Goal: Task Accomplishment & Management: Use online tool/utility

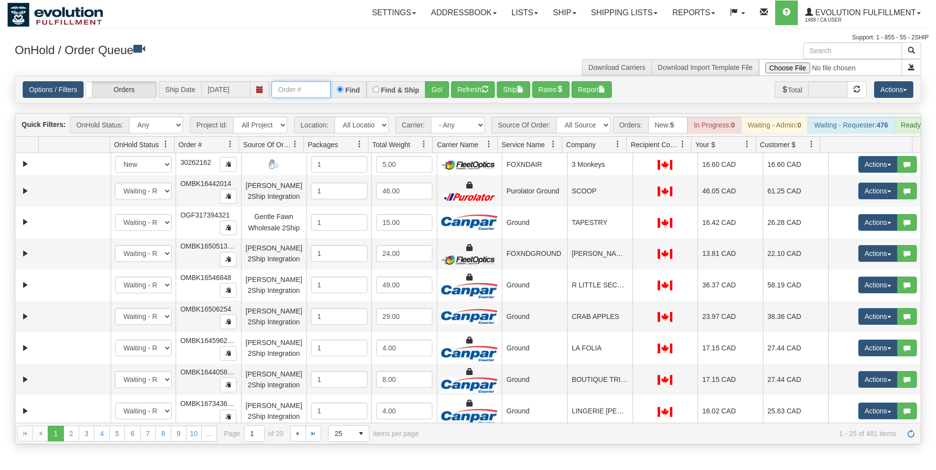
click at [290, 93] on input "text" at bounding box center [301, 89] width 59 height 17
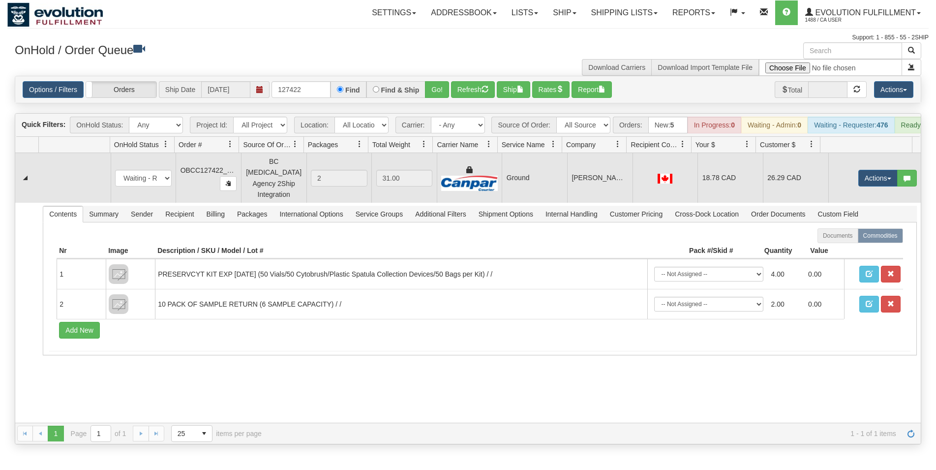
click at [525, 191] on td "Ground" at bounding box center [534, 178] width 65 height 50
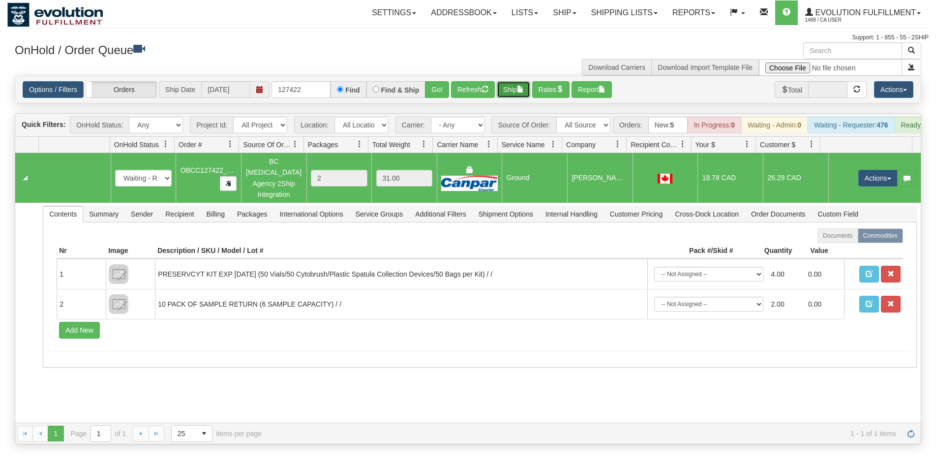
click at [516, 85] on button "Ship" at bounding box center [513, 89] width 33 height 17
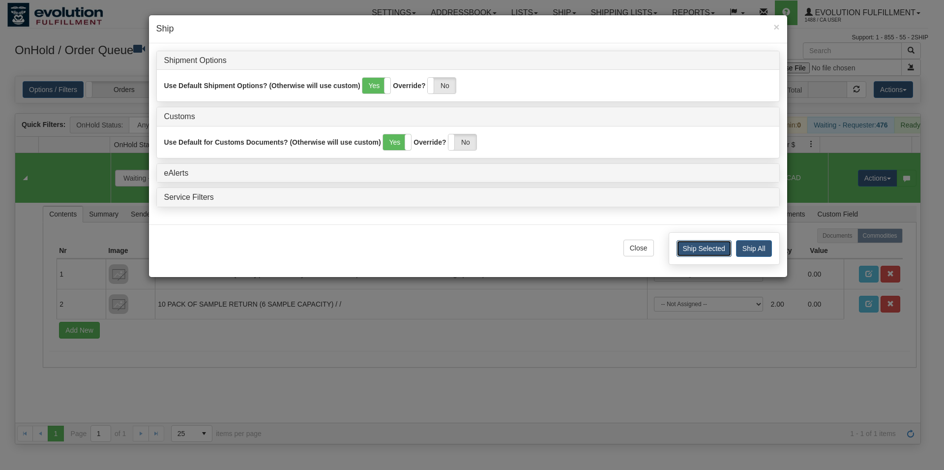
click at [697, 245] on button "Ship Selected" at bounding box center [704, 248] width 55 height 17
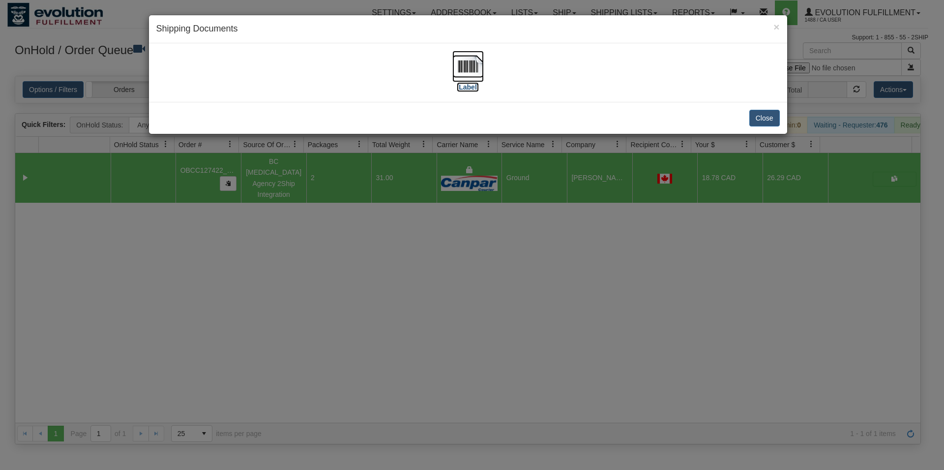
click at [472, 72] on img at bounding box center [468, 66] width 31 height 31
click at [770, 118] on button "Close" at bounding box center [765, 118] width 30 height 17
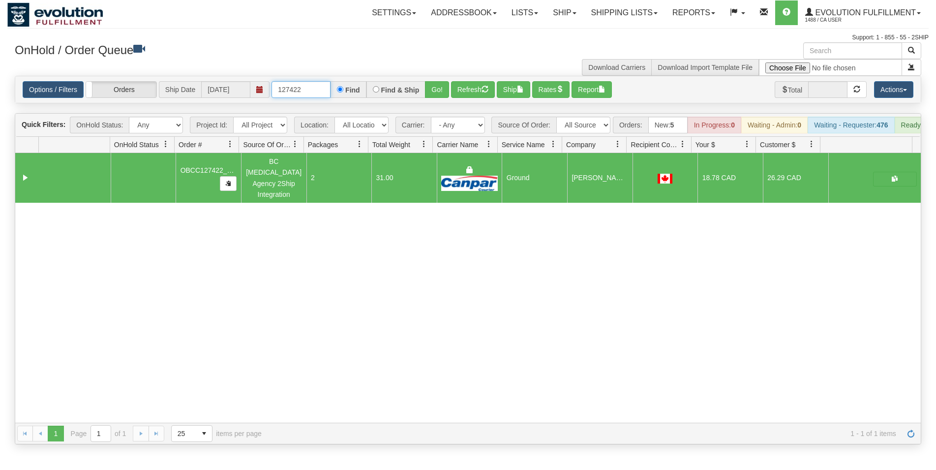
drag, startPoint x: 296, startPoint y: 88, endPoint x: 307, endPoint y: 89, distance: 11.4
click at [307, 89] on input "127422" at bounding box center [301, 89] width 59 height 17
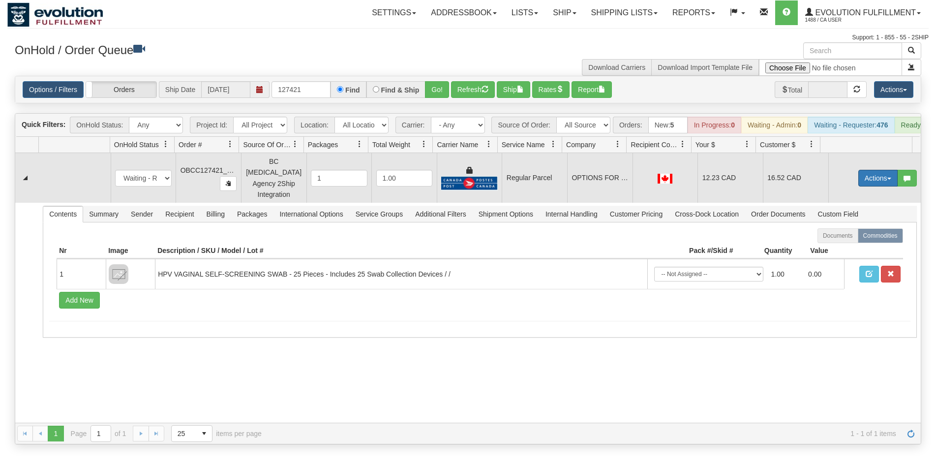
click at [861, 182] on button "Actions" at bounding box center [877, 178] width 39 height 17
click at [850, 221] on span "Rate All Services" at bounding box center [857, 222] width 59 height 8
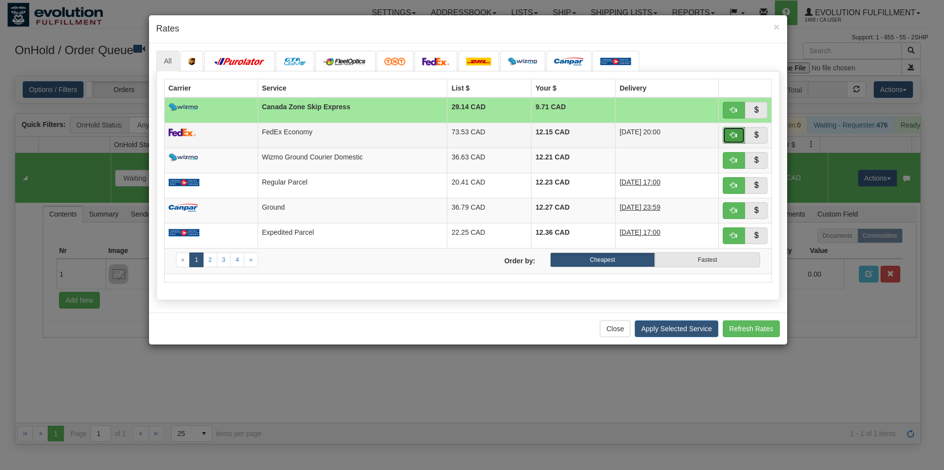
click at [741, 135] on button "button" at bounding box center [734, 135] width 23 height 17
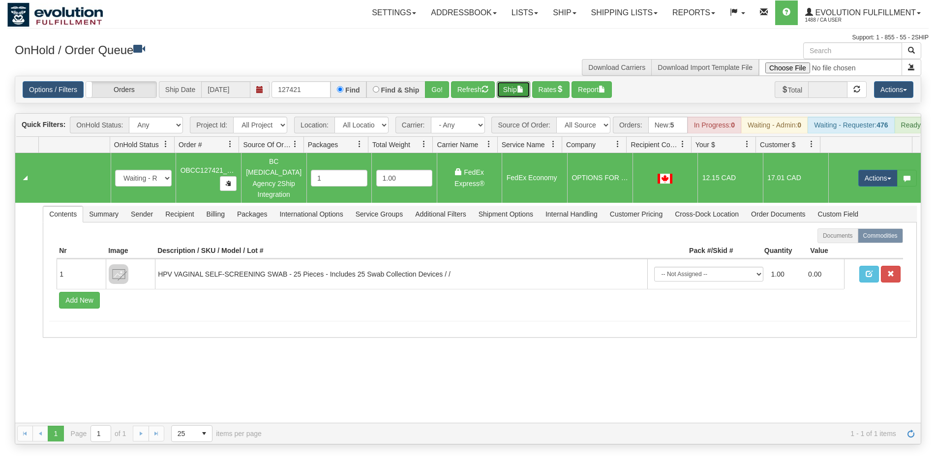
click at [513, 86] on button "Ship" at bounding box center [513, 89] width 33 height 17
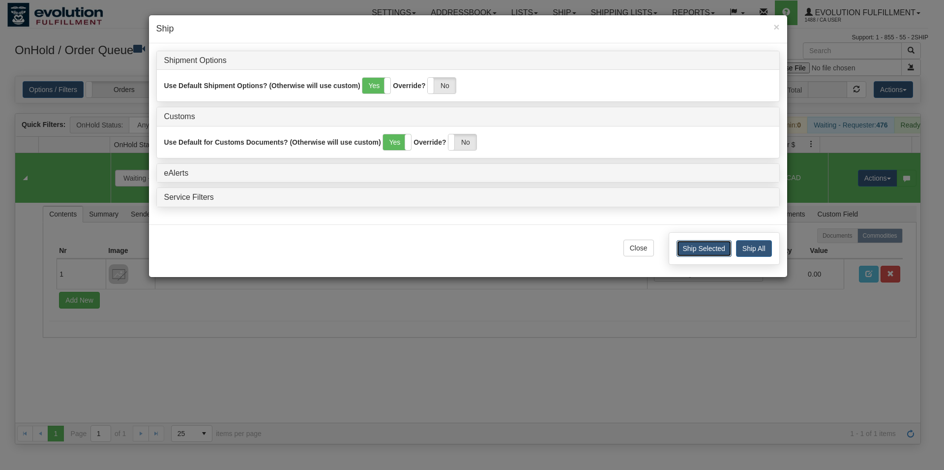
click at [678, 246] on button "Ship Selected" at bounding box center [704, 248] width 55 height 17
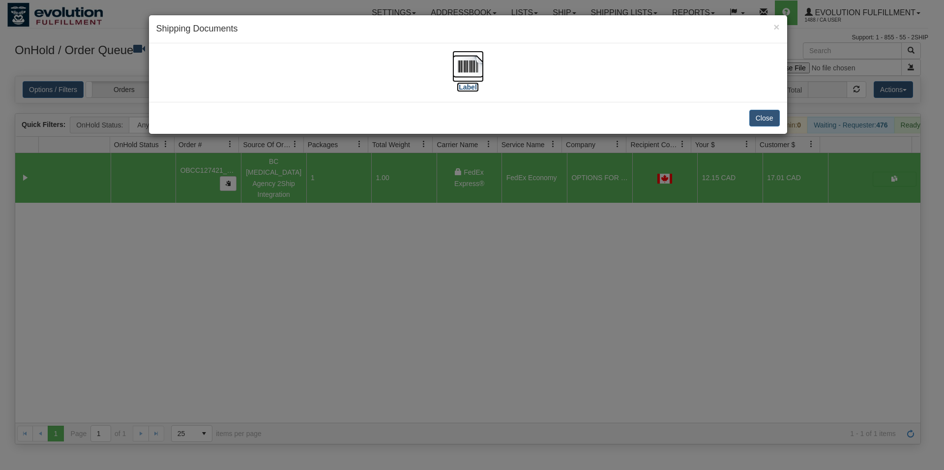
click at [476, 69] on img at bounding box center [468, 66] width 31 height 31
click at [763, 114] on button "Close" at bounding box center [765, 118] width 30 height 17
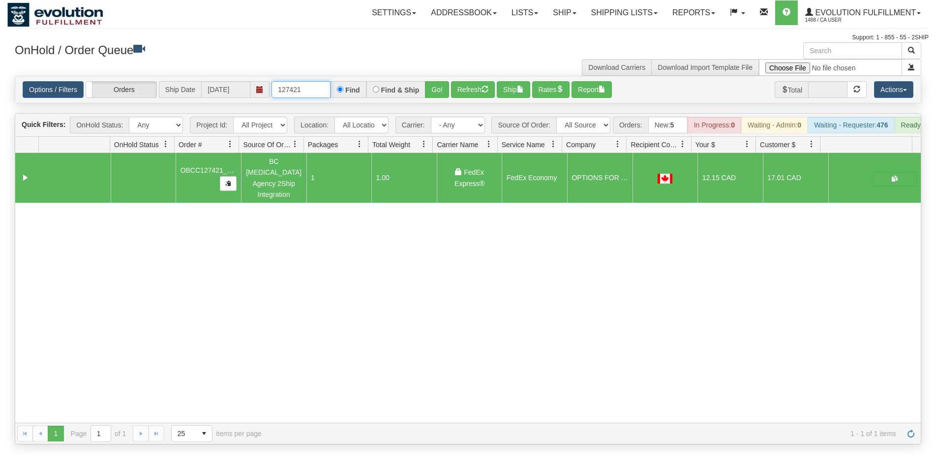
drag, startPoint x: 296, startPoint y: 93, endPoint x: 306, endPoint y: 91, distance: 10.9
click at [306, 91] on input "127421" at bounding box center [301, 89] width 59 height 17
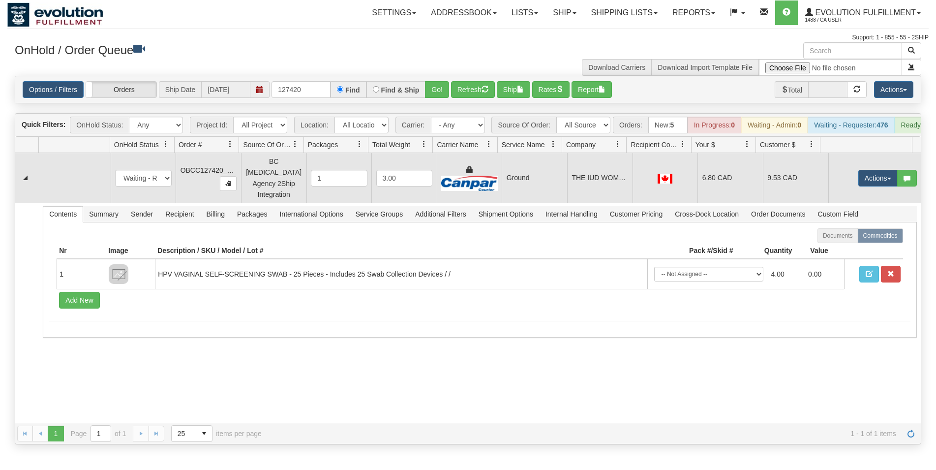
click at [561, 190] on td "Ground" at bounding box center [534, 178] width 65 height 50
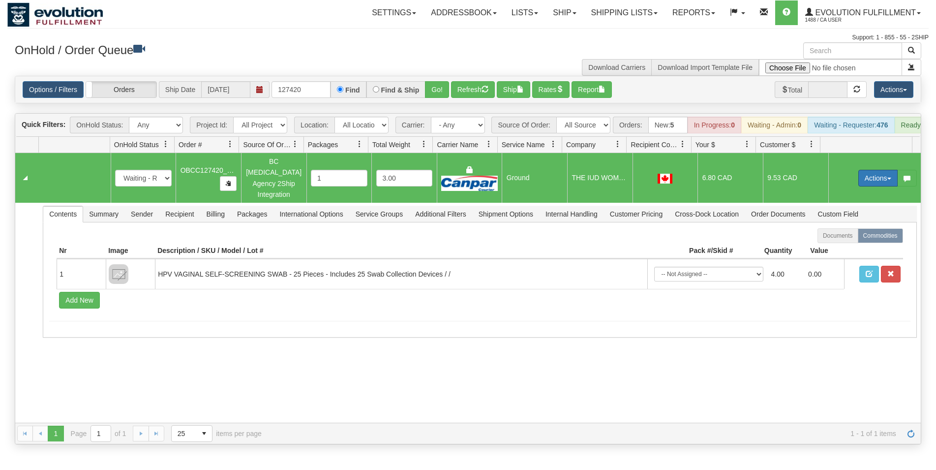
click at [870, 176] on button "Actions" at bounding box center [877, 178] width 39 height 17
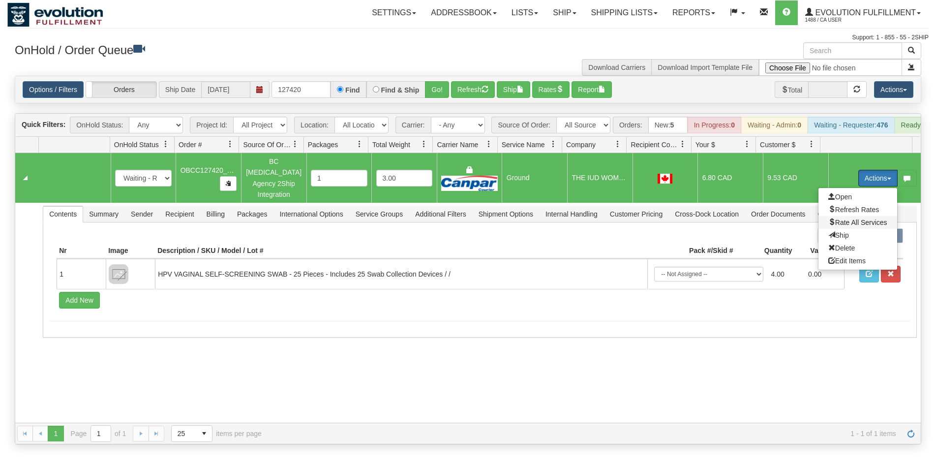
click at [849, 226] on span "Rate All Services" at bounding box center [857, 222] width 59 height 8
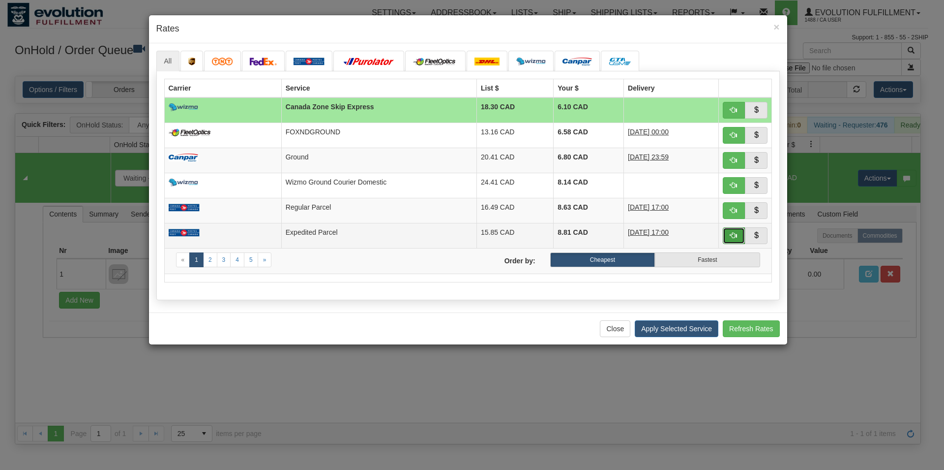
click at [729, 231] on button "button" at bounding box center [734, 235] width 23 height 17
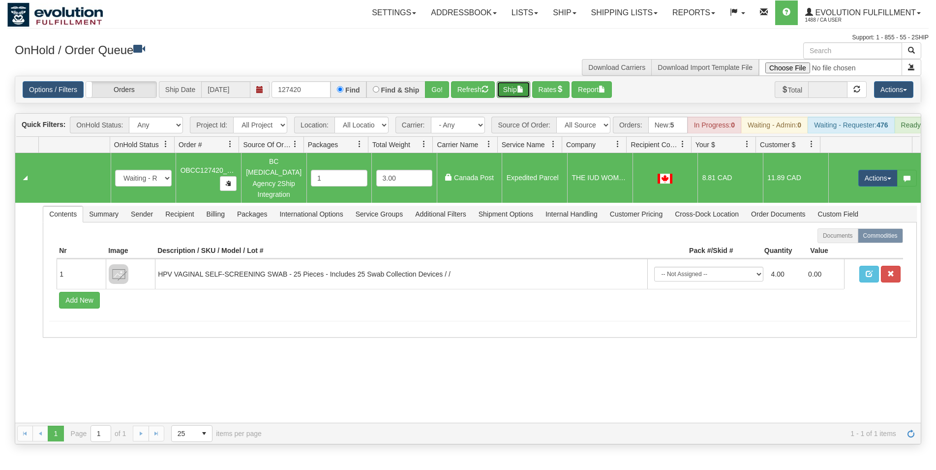
click at [519, 85] on button "Ship" at bounding box center [513, 89] width 33 height 17
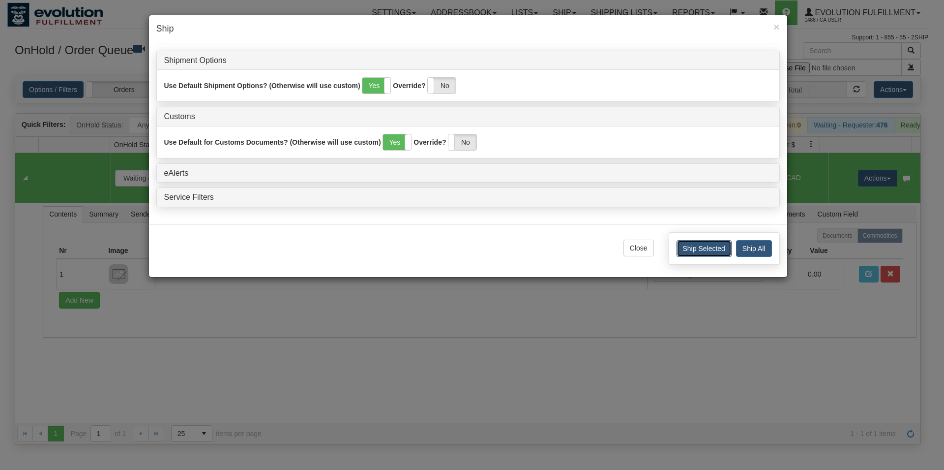
click at [695, 250] on button "Ship Selected" at bounding box center [704, 248] width 55 height 17
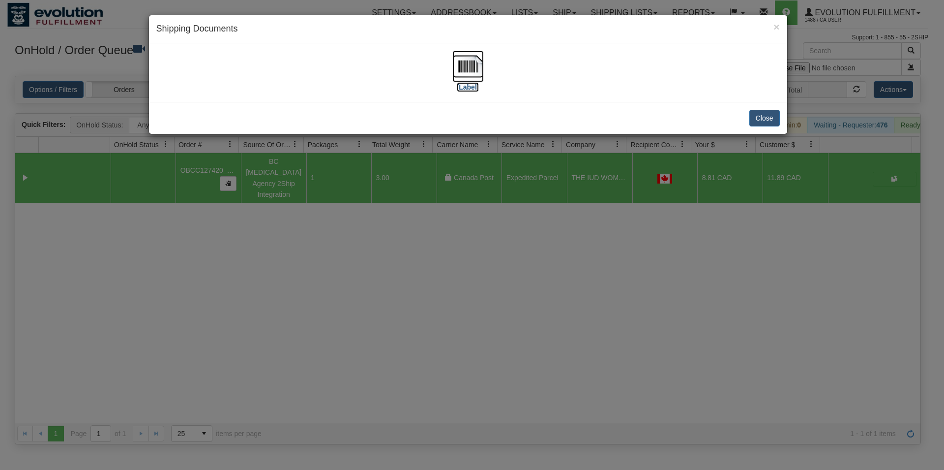
click at [477, 69] on img at bounding box center [468, 66] width 31 height 31
click at [774, 116] on button "Close" at bounding box center [765, 118] width 30 height 17
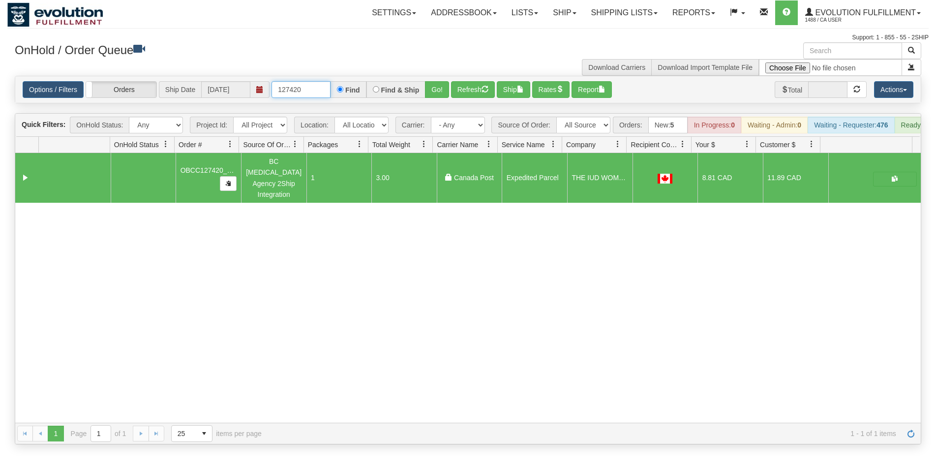
drag, startPoint x: 296, startPoint y: 92, endPoint x: 309, endPoint y: 94, distance: 14.0
click at [309, 94] on input "127420" at bounding box center [301, 89] width 59 height 17
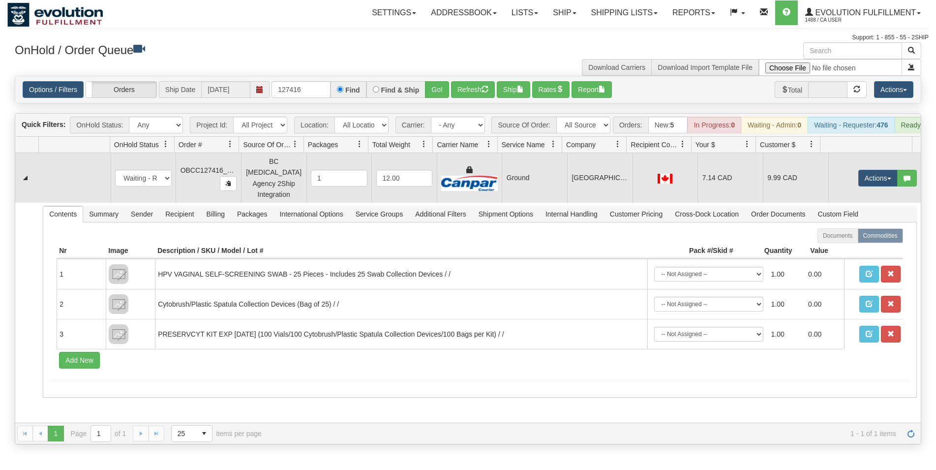
click at [518, 182] on td "Ground" at bounding box center [534, 178] width 65 height 50
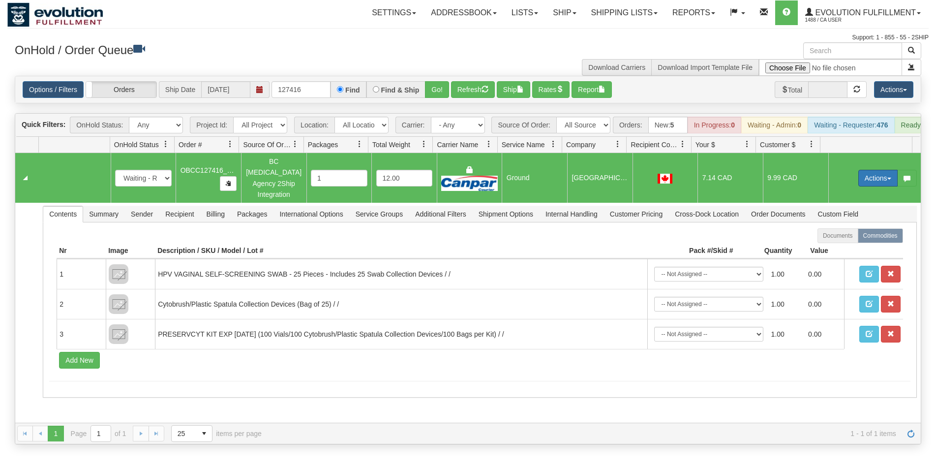
click at [859, 186] on button "Actions" at bounding box center [877, 178] width 39 height 17
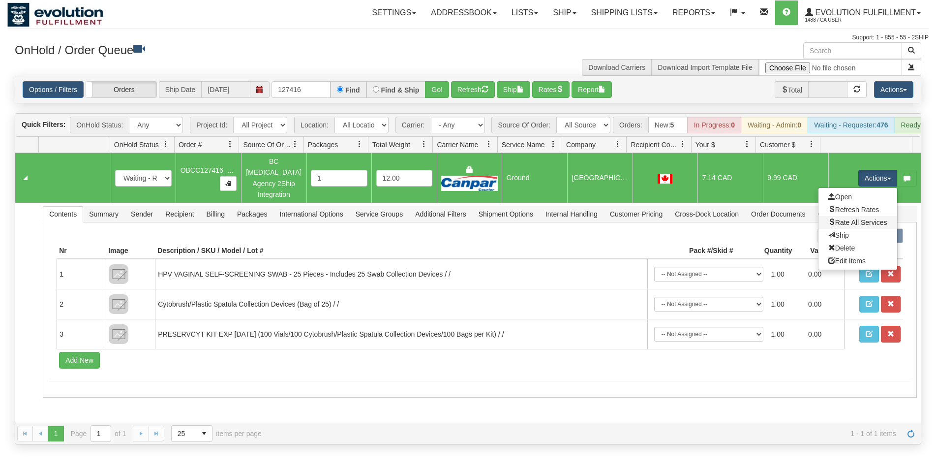
click at [846, 221] on link "Rate All Services" at bounding box center [857, 222] width 79 height 13
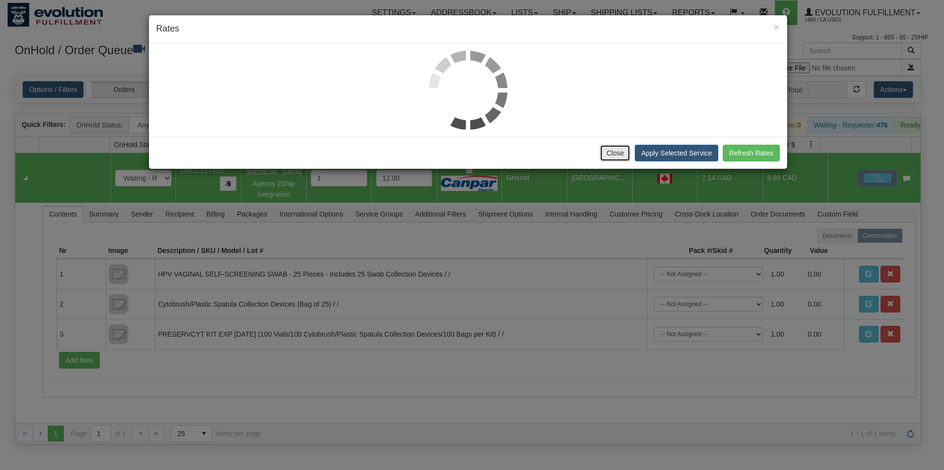
click at [628, 149] on button "Close" at bounding box center [615, 153] width 30 height 17
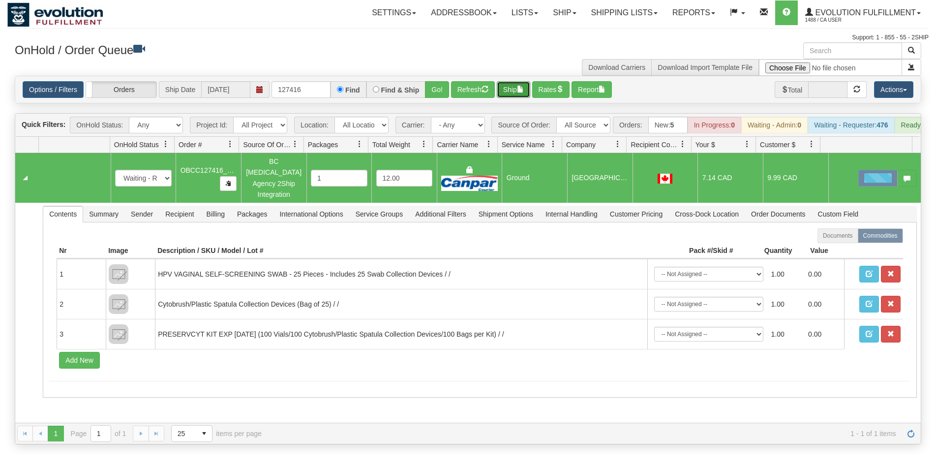
click at [521, 84] on button "Ship" at bounding box center [513, 89] width 33 height 17
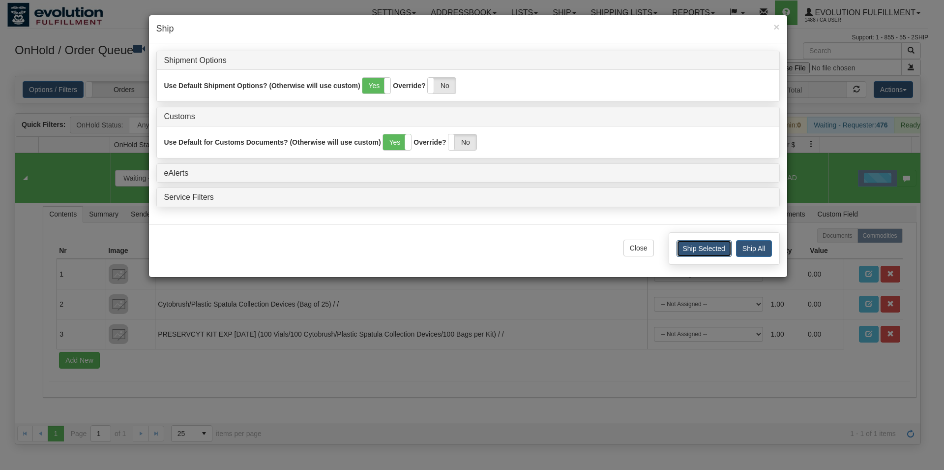
click at [686, 245] on button "Ship Selected" at bounding box center [704, 248] width 55 height 17
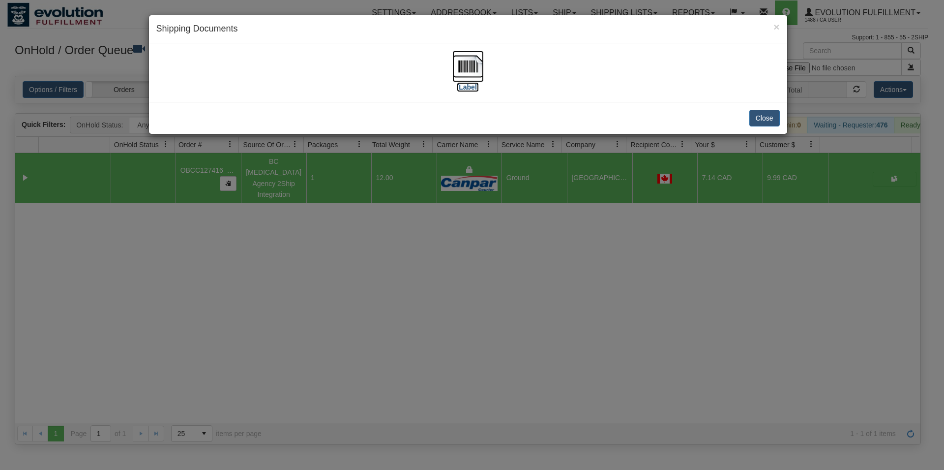
click at [465, 54] on img at bounding box center [468, 66] width 31 height 31
click at [758, 116] on button "Close" at bounding box center [765, 118] width 30 height 17
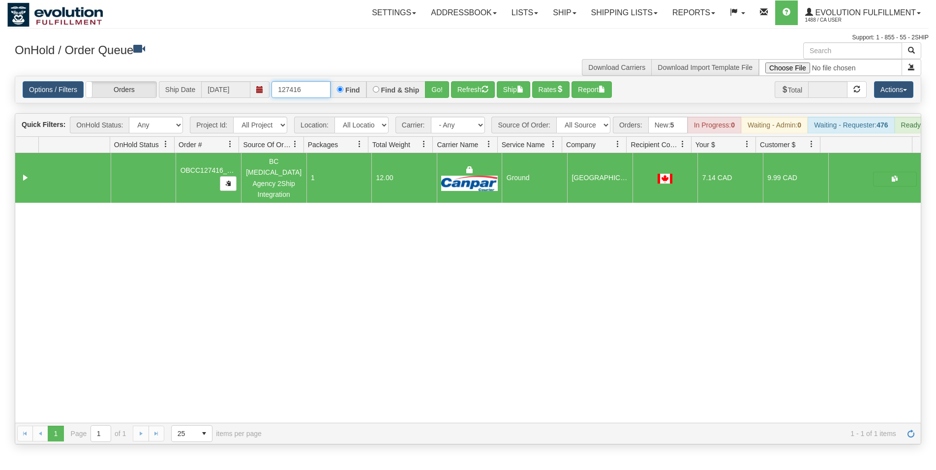
drag, startPoint x: 299, startPoint y: 90, endPoint x: 305, endPoint y: 90, distance: 5.9
click at [305, 90] on input "127416" at bounding box center [301, 89] width 59 height 17
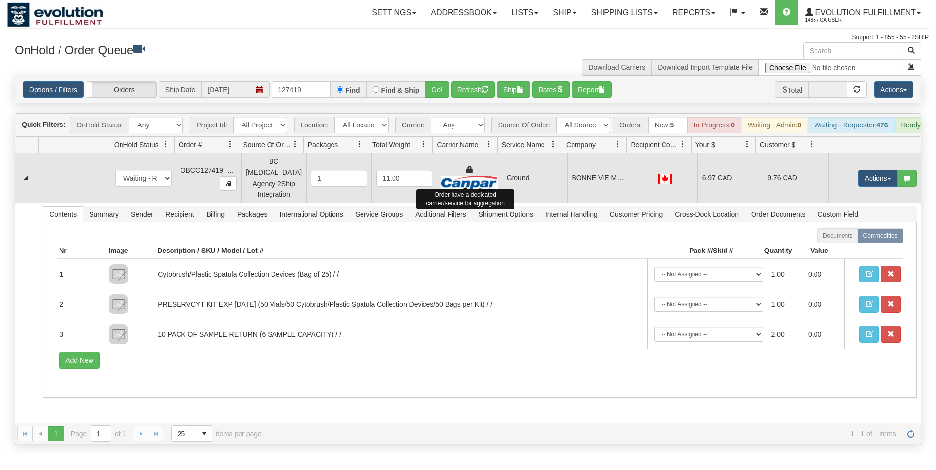
click at [502, 188] on td "Ground" at bounding box center [534, 178] width 65 height 50
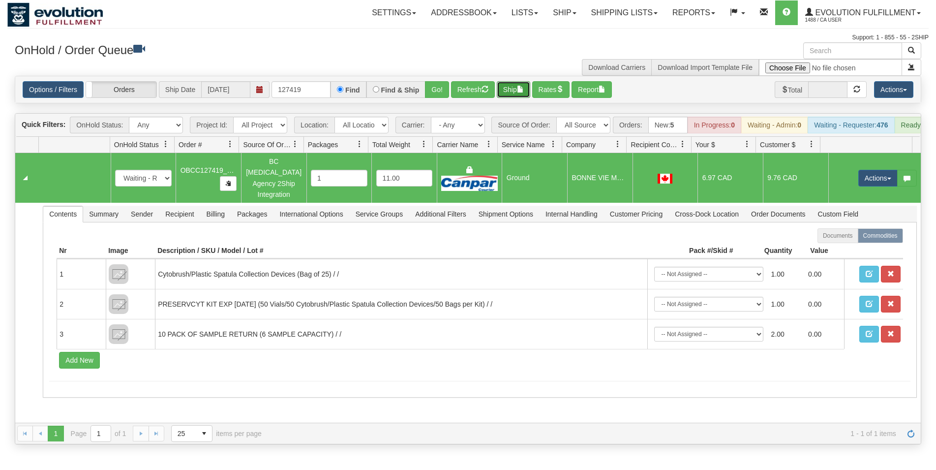
click at [515, 93] on button "Ship" at bounding box center [513, 89] width 33 height 17
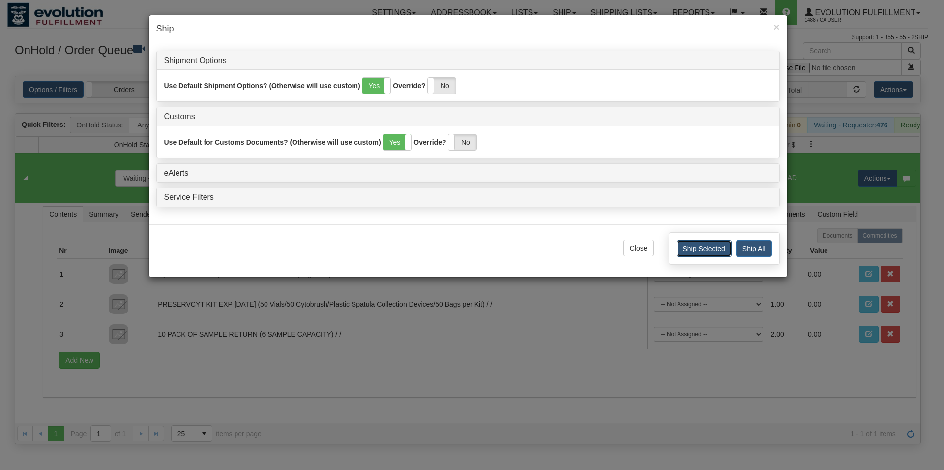
click at [686, 255] on button "Ship Selected" at bounding box center [704, 248] width 55 height 17
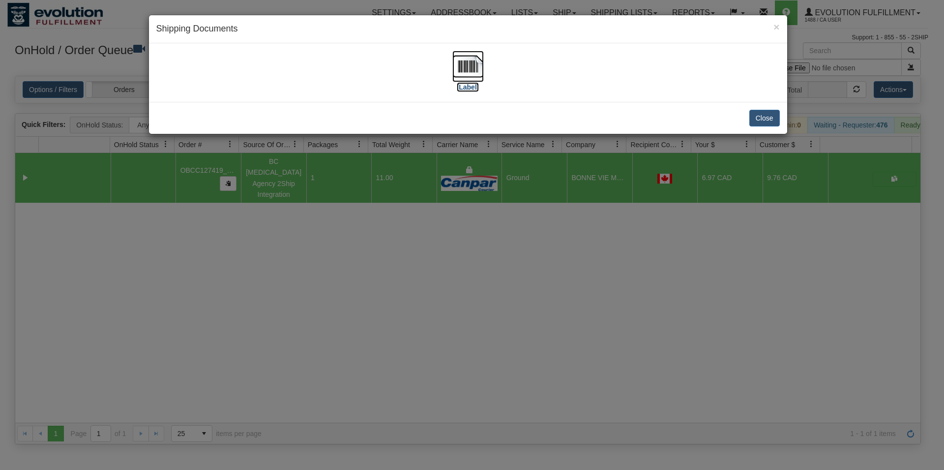
click at [463, 72] on img at bounding box center [468, 66] width 31 height 31
drag, startPoint x: 770, startPoint y: 113, endPoint x: 756, endPoint y: 115, distance: 14.0
click at [769, 113] on button "Close" at bounding box center [765, 118] width 30 height 17
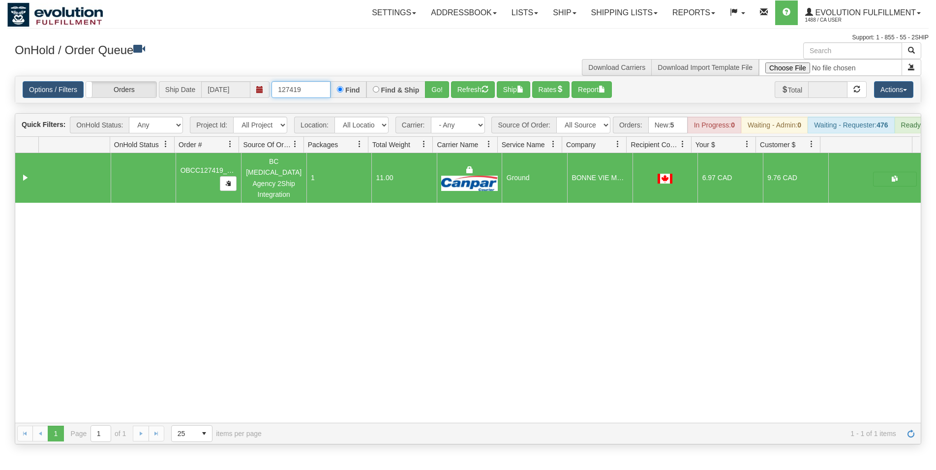
drag, startPoint x: 292, startPoint y: 88, endPoint x: 308, endPoint y: 92, distance: 16.8
click at [308, 92] on input "127419" at bounding box center [301, 89] width 59 height 17
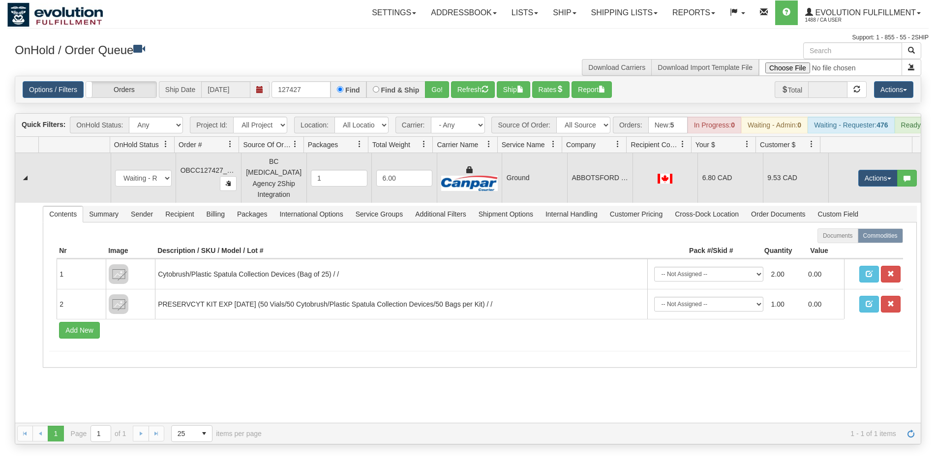
click at [570, 192] on td "ABBOTSFORD UPCC" at bounding box center [599, 178] width 65 height 50
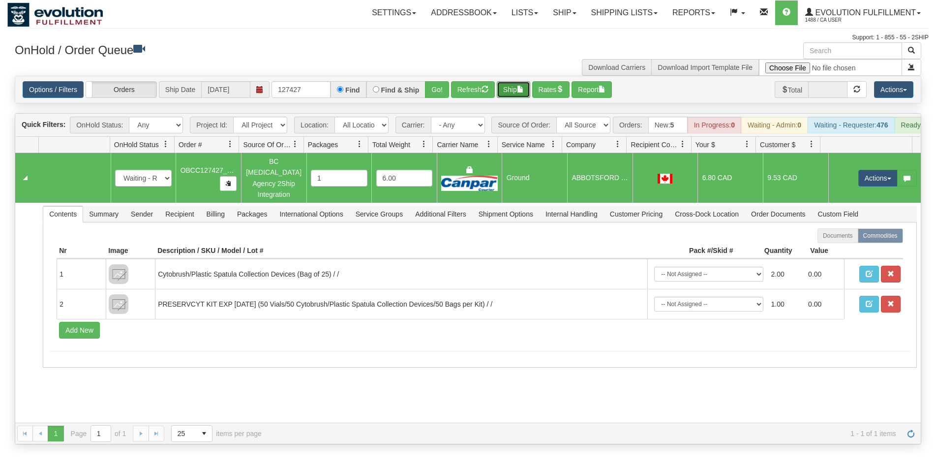
click at [508, 92] on button "Ship" at bounding box center [513, 89] width 33 height 17
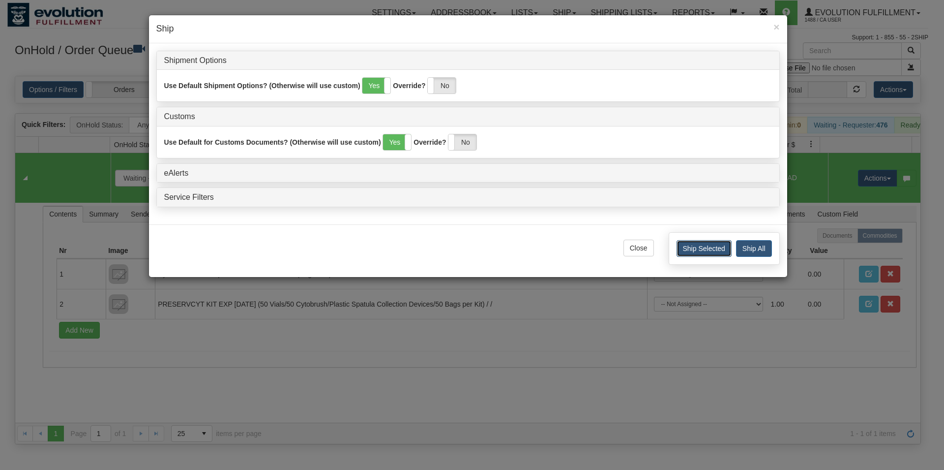
click at [691, 248] on button "Ship Selected" at bounding box center [704, 248] width 55 height 17
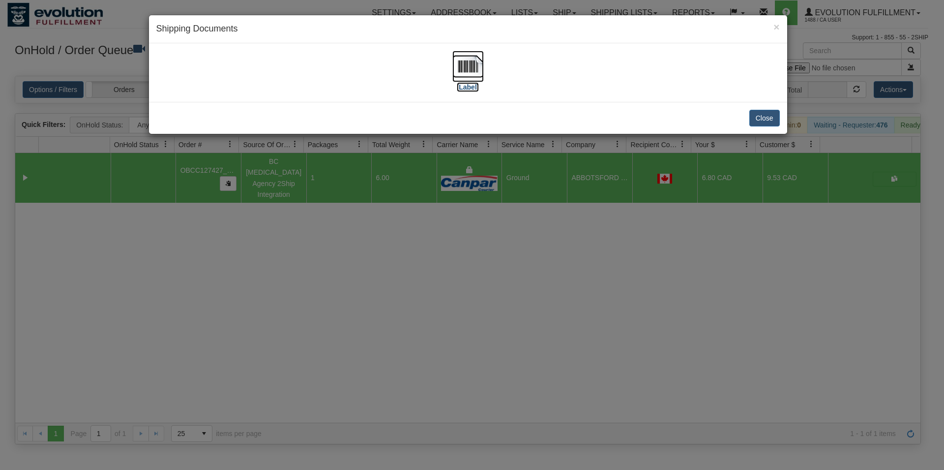
click at [479, 72] on img at bounding box center [468, 66] width 31 height 31
click at [752, 115] on button "Close" at bounding box center [765, 118] width 30 height 17
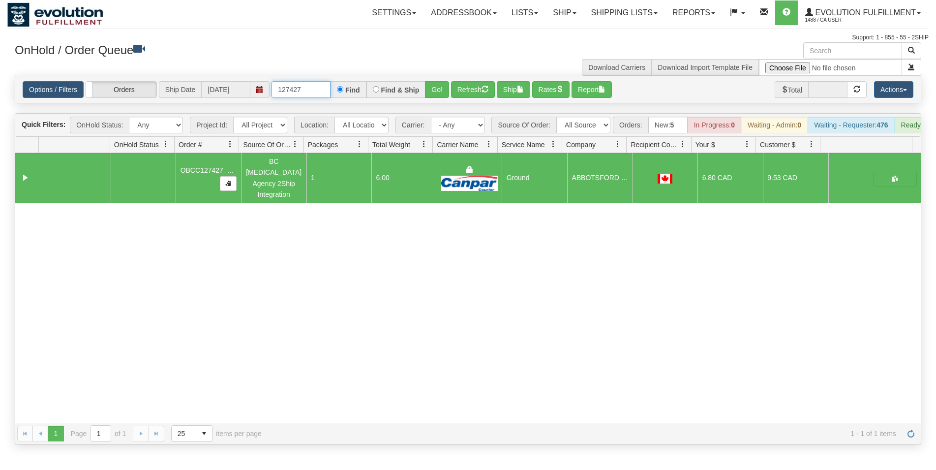
drag, startPoint x: 295, startPoint y: 90, endPoint x: 303, endPoint y: 91, distance: 8.4
click at [303, 91] on input "127427" at bounding box center [301, 89] width 59 height 17
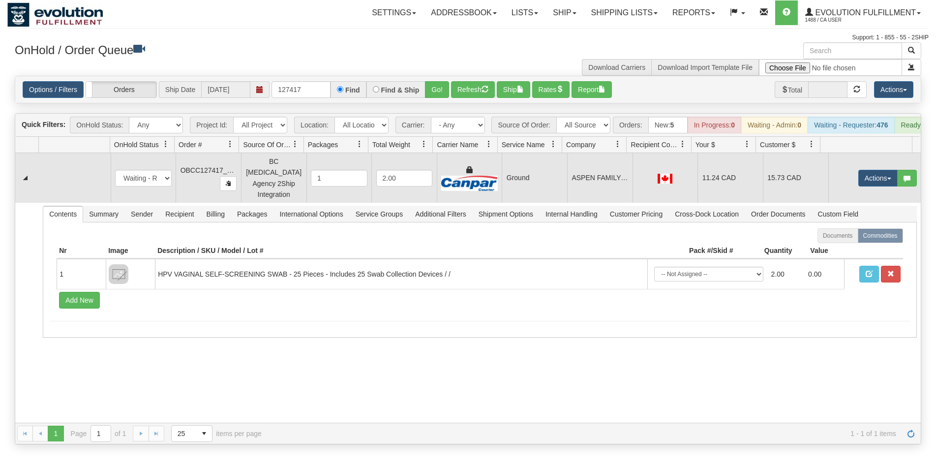
click at [516, 179] on td "Ground" at bounding box center [534, 178] width 65 height 50
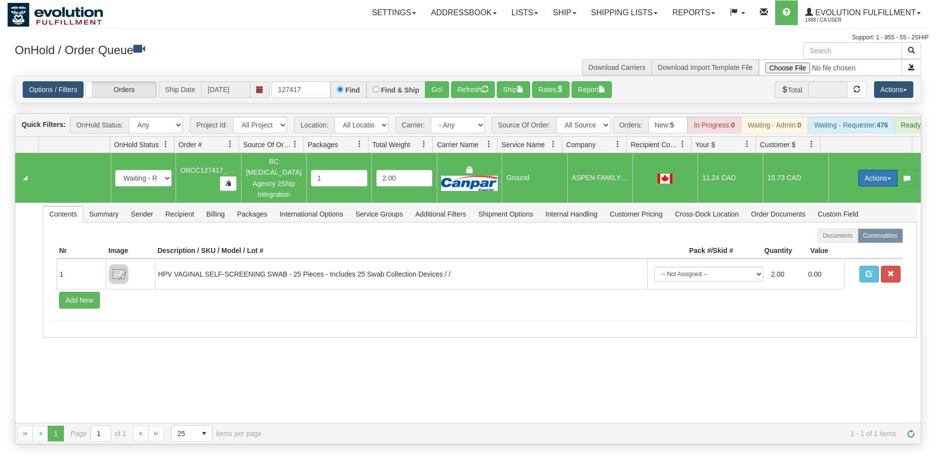
click at [862, 180] on button "Actions" at bounding box center [877, 178] width 39 height 17
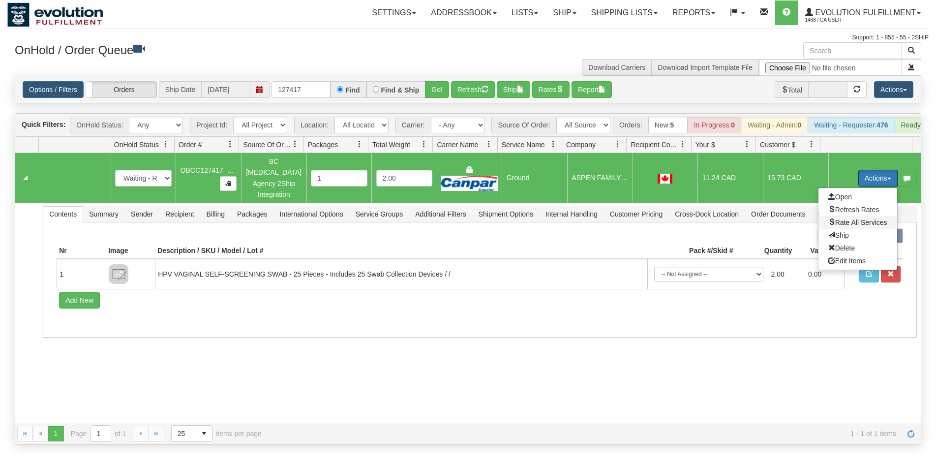
click at [843, 222] on span "Rate All Services" at bounding box center [857, 222] width 59 height 8
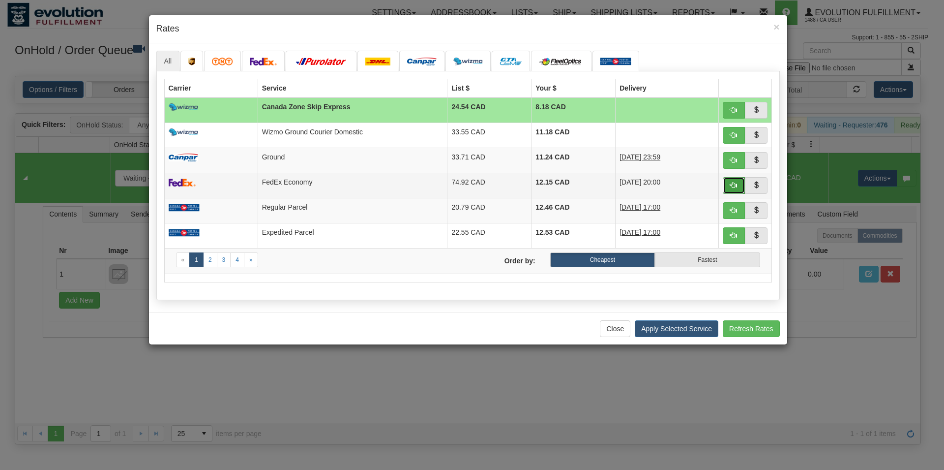
click at [730, 187] on button "button" at bounding box center [734, 185] width 23 height 17
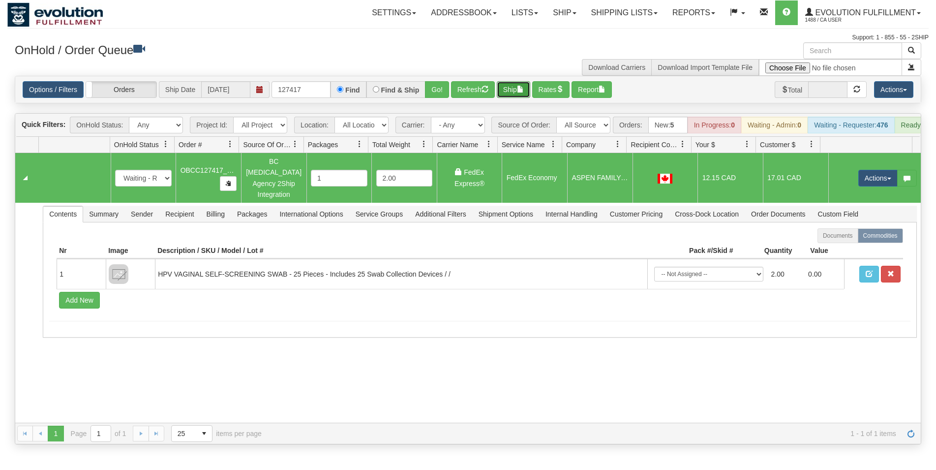
click at [515, 83] on button "Ship" at bounding box center [513, 89] width 33 height 17
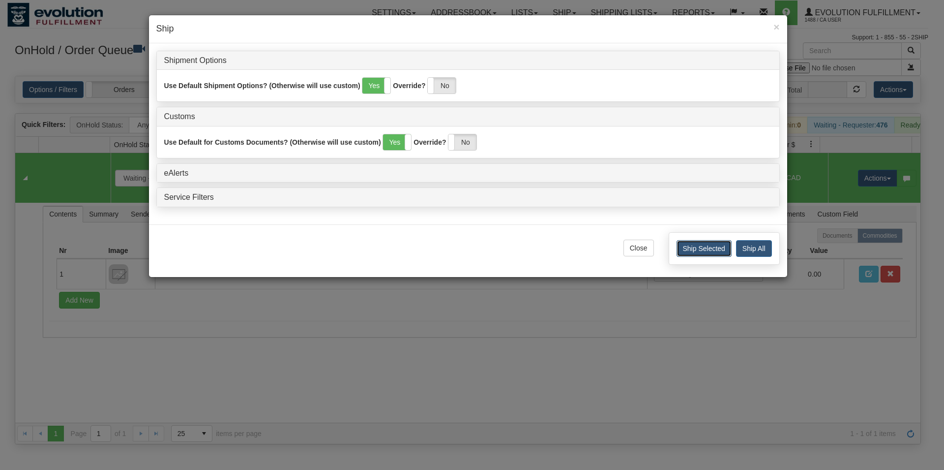
click at [713, 250] on button "Ship Selected" at bounding box center [704, 248] width 55 height 17
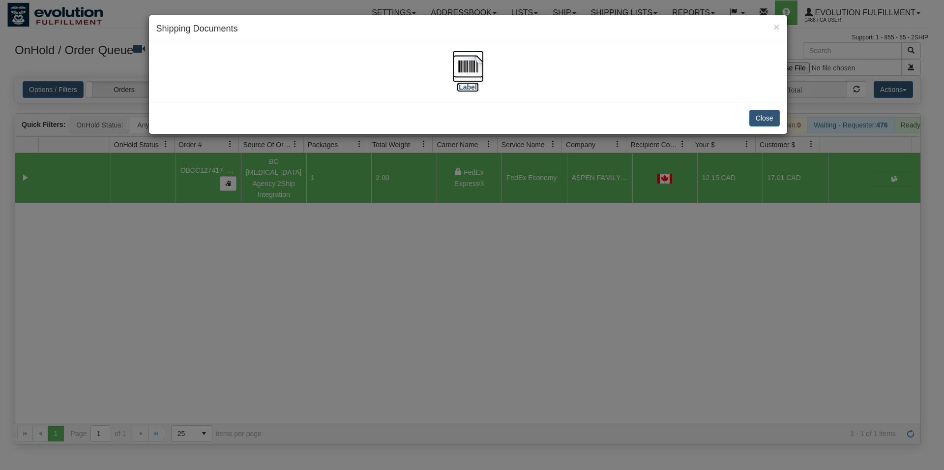
click at [467, 67] on img at bounding box center [468, 66] width 31 height 31
drag, startPoint x: 770, startPoint y: 116, endPoint x: 487, endPoint y: 109, distance: 283.4
click at [769, 116] on button "Close" at bounding box center [765, 118] width 30 height 17
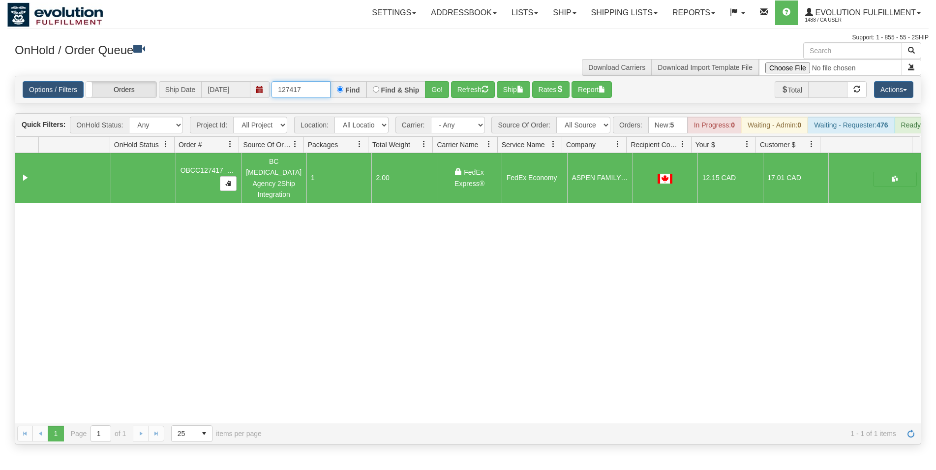
drag, startPoint x: 291, startPoint y: 86, endPoint x: 308, endPoint y: 88, distance: 16.9
click at [308, 88] on input "127417" at bounding box center [301, 89] width 59 height 17
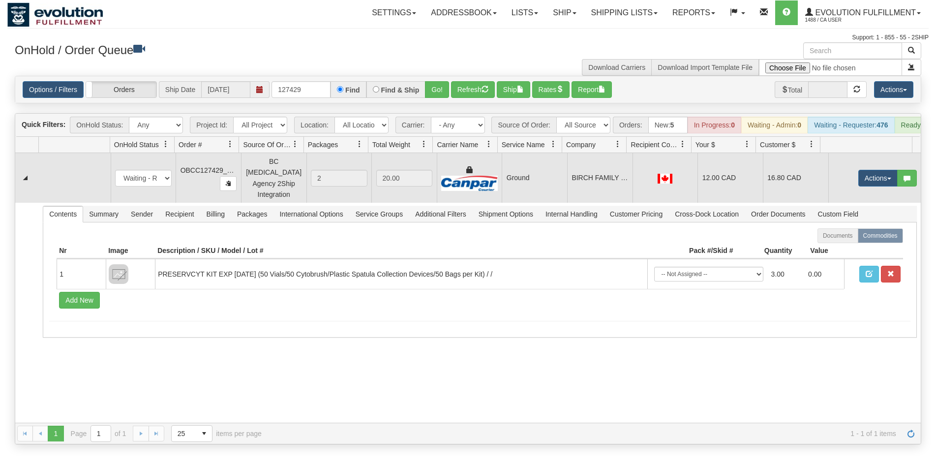
click at [502, 176] on td "Ground" at bounding box center [534, 178] width 65 height 50
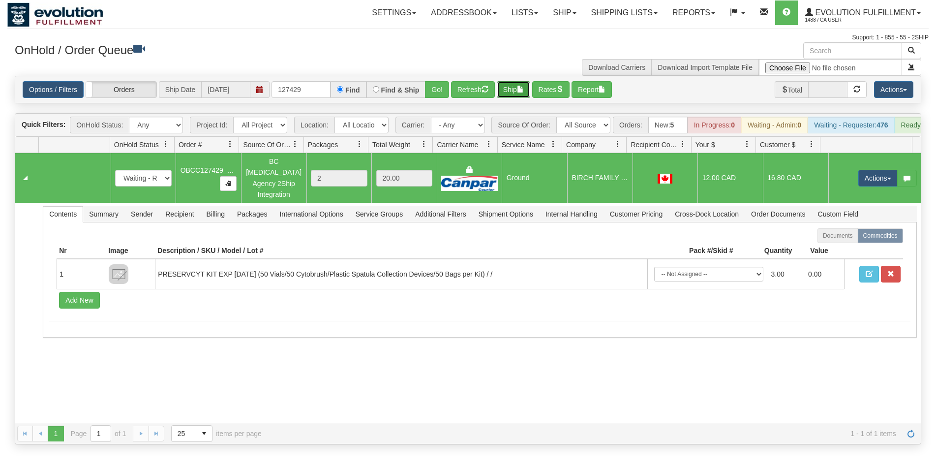
click at [520, 92] on button "Ship" at bounding box center [513, 89] width 33 height 17
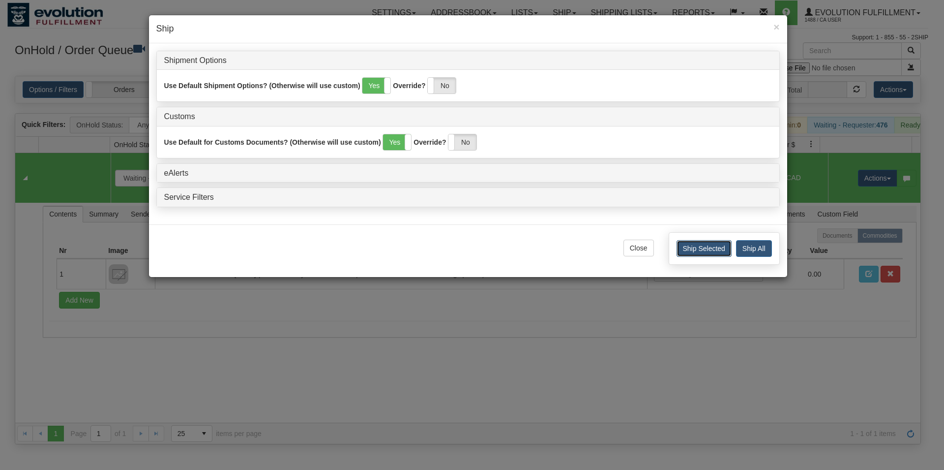
drag, startPoint x: 700, startPoint y: 245, endPoint x: 691, endPoint y: 242, distance: 9.8
click at [691, 242] on button "Ship Selected" at bounding box center [704, 248] width 55 height 17
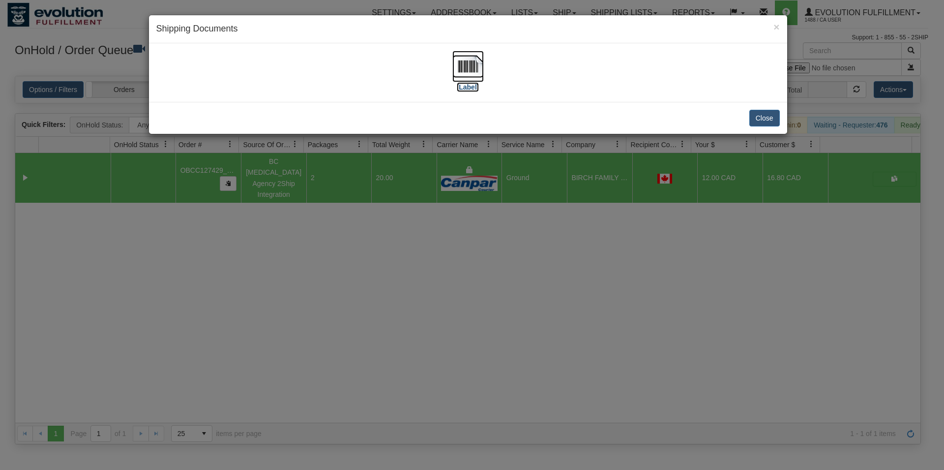
click at [474, 72] on img at bounding box center [468, 66] width 31 height 31
click at [776, 121] on button "Close" at bounding box center [765, 118] width 30 height 17
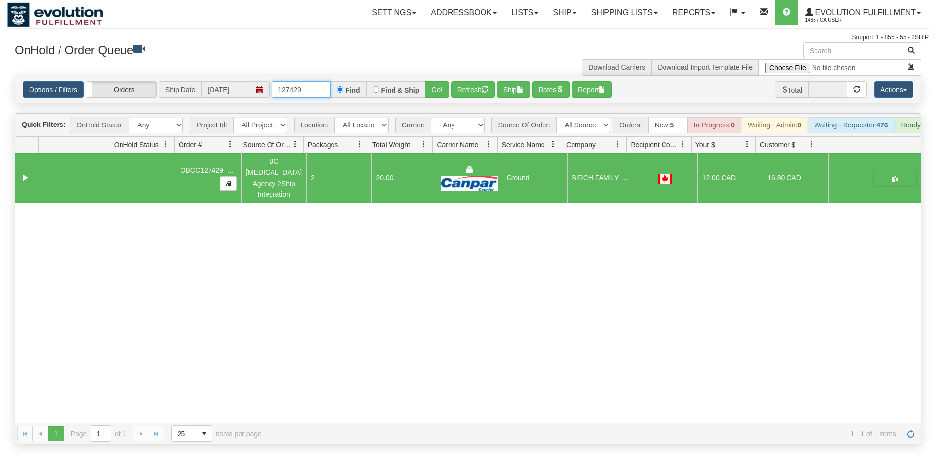
click at [311, 89] on input "127429" at bounding box center [301, 89] width 59 height 17
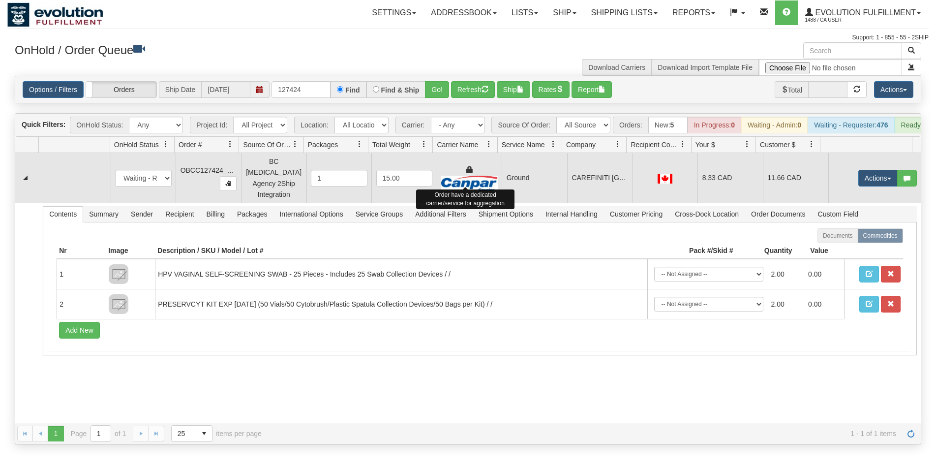
click at [480, 182] on img at bounding box center [469, 183] width 57 height 15
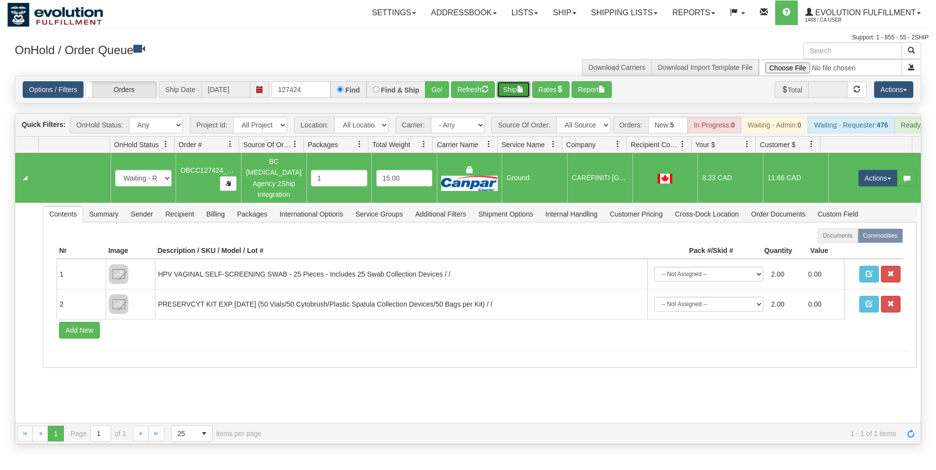
click at [515, 94] on button "Ship" at bounding box center [513, 89] width 33 height 17
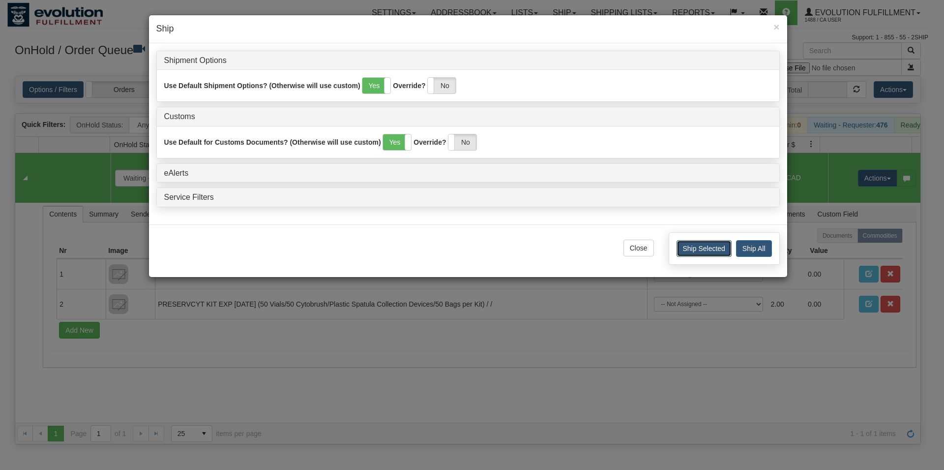
click at [688, 257] on button "Ship Selected" at bounding box center [704, 248] width 55 height 17
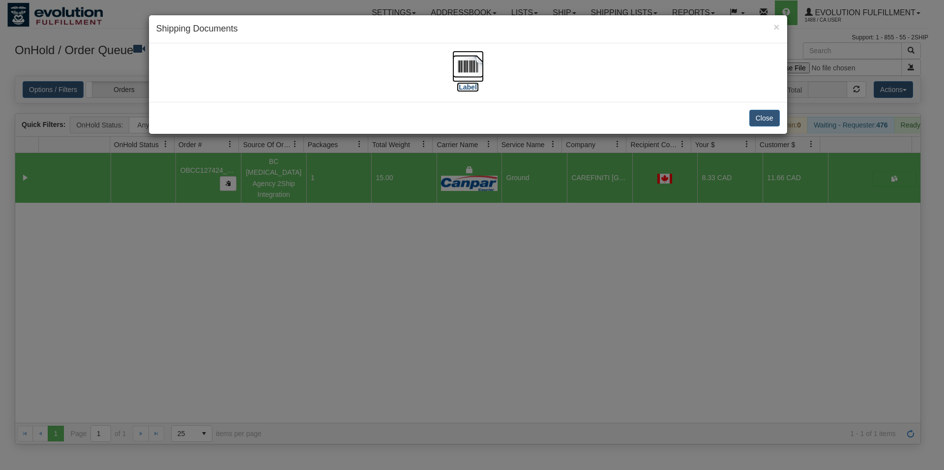
click at [463, 72] on img at bounding box center [468, 66] width 31 height 31
click at [765, 116] on button "Close" at bounding box center [765, 118] width 30 height 17
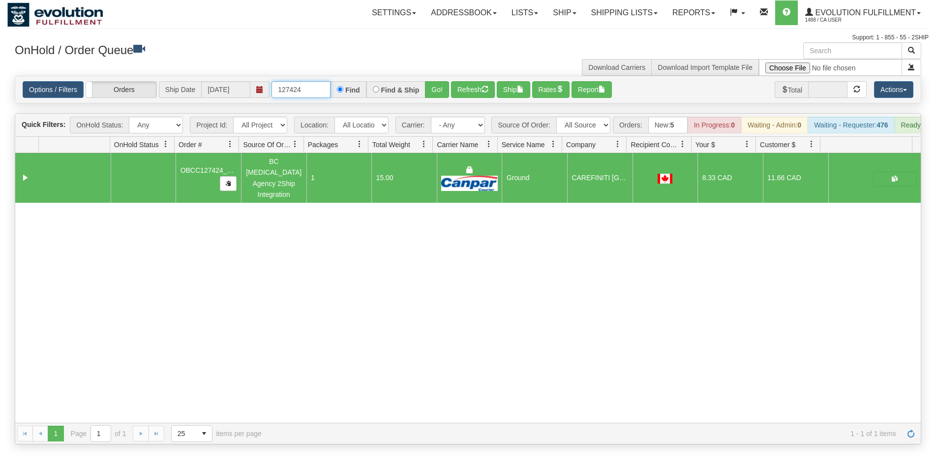
drag, startPoint x: 297, startPoint y: 91, endPoint x: 309, endPoint y: 91, distance: 12.3
click at [309, 91] on input "127424" at bounding box center [301, 89] width 59 height 17
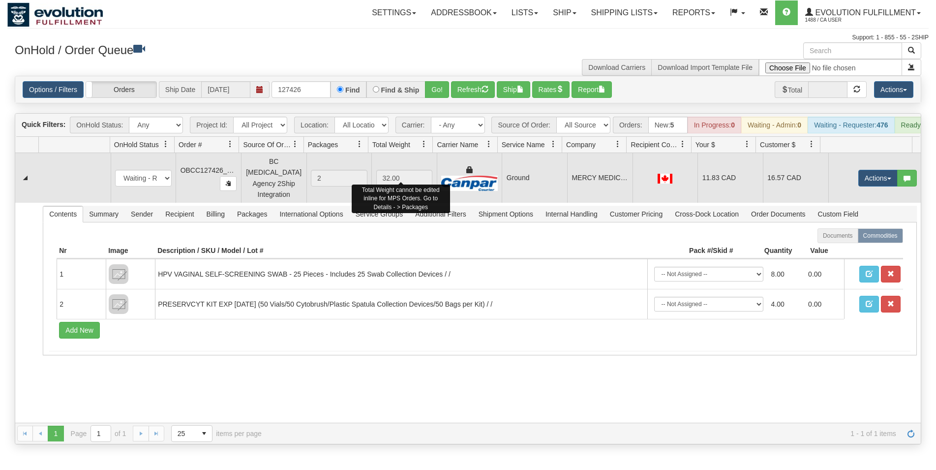
click at [481, 184] on img at bounding box center [469, 183] width 57 height 15
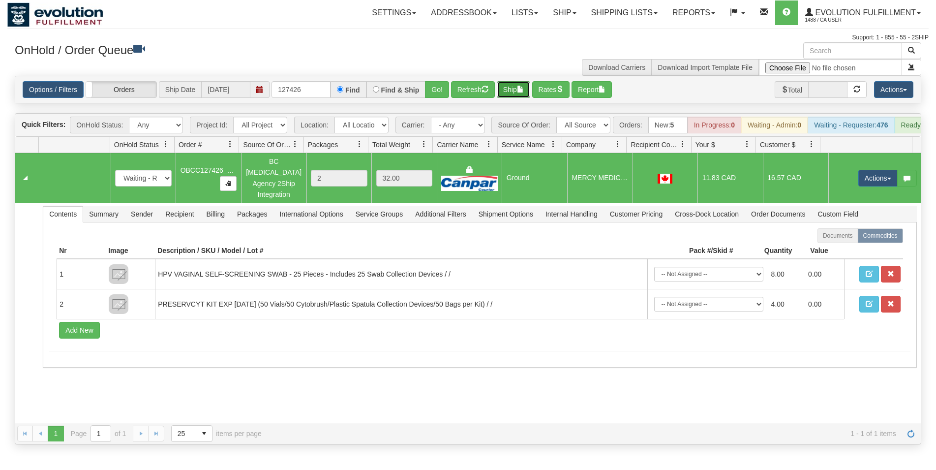
click at [517, 91] on button "Ship" at bounding box center [513, 89] width 33 height 17
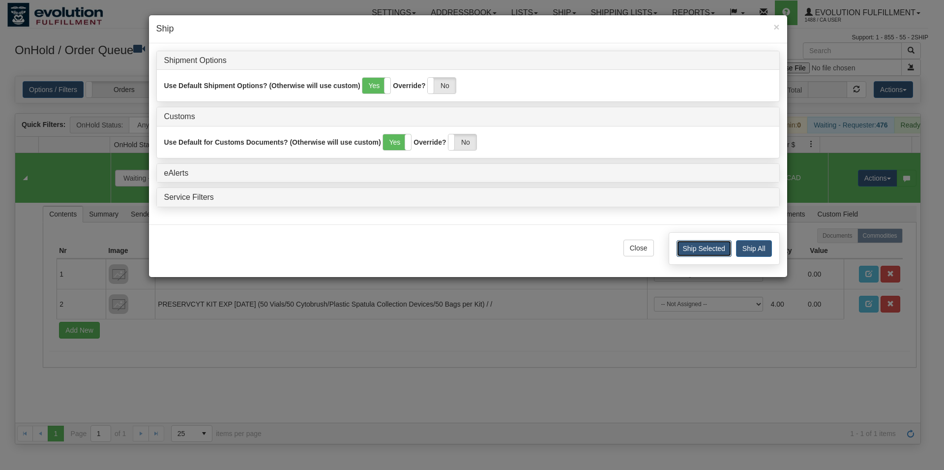
click at [682, 247] on button "Ship Selected" at bounding box center [704, 248] width 55 height 17
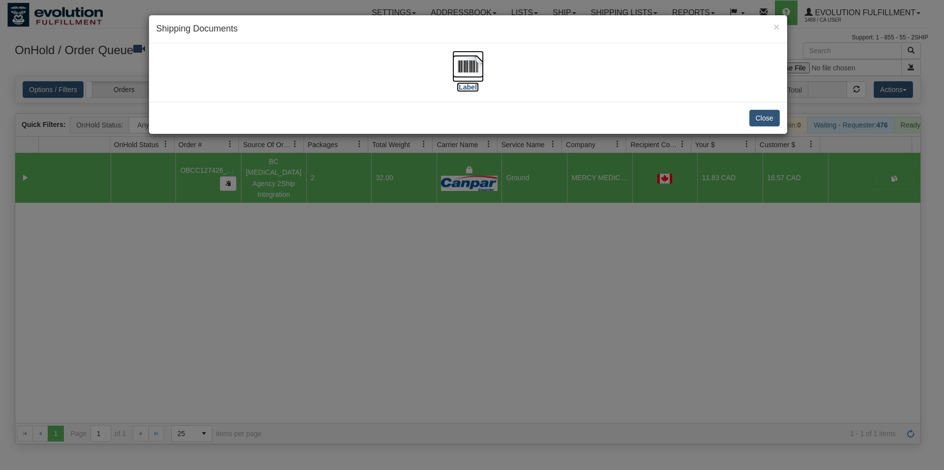
click at [471, 63] on img at bounding box center [468, 66] width 31 height 31
drag, startPoint x: 764, startPoint y: 119, endPoint x: 453, endPoint y: 128, distance: 311.5
click at [765, 119] on button "Close" at bounding box center [765, 118] width 30 height 17
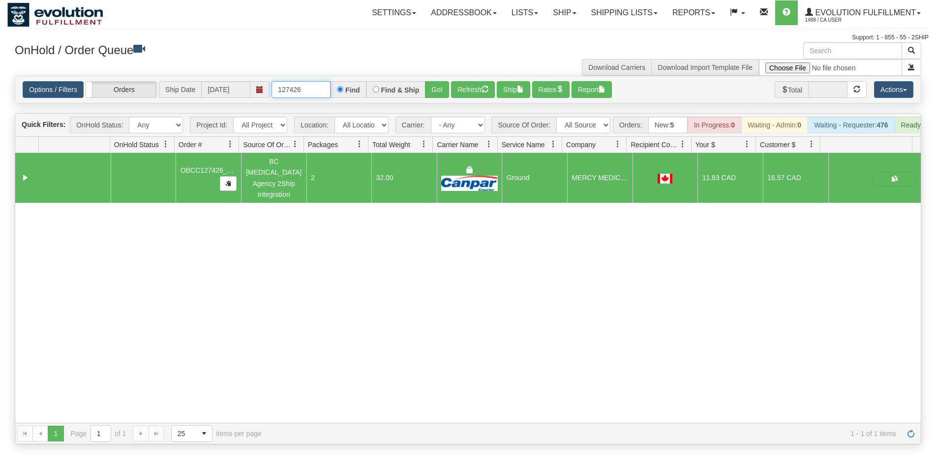
click at [302, 87] on input "127426" at bounding box center [301, 89] width 59 height 17
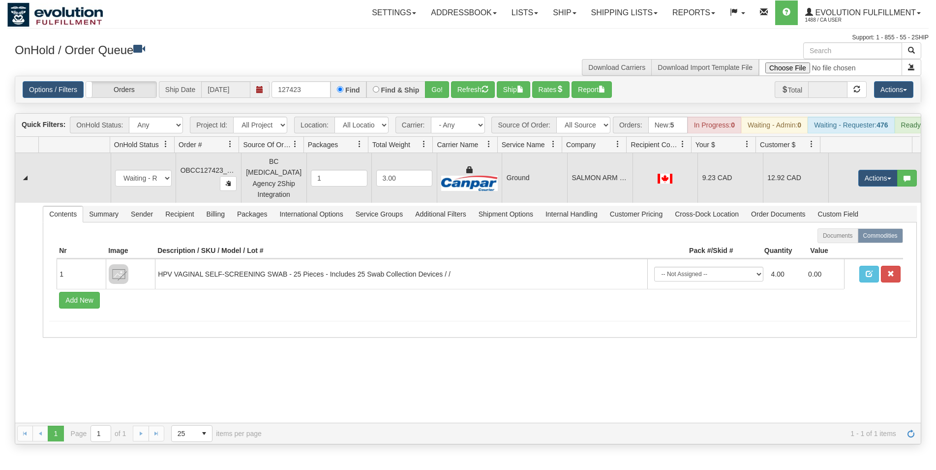
click at [570, 197] on td "SALMON ARM MEDICAL CLINIC" at bounding box center [599, 178] width 65 height 50
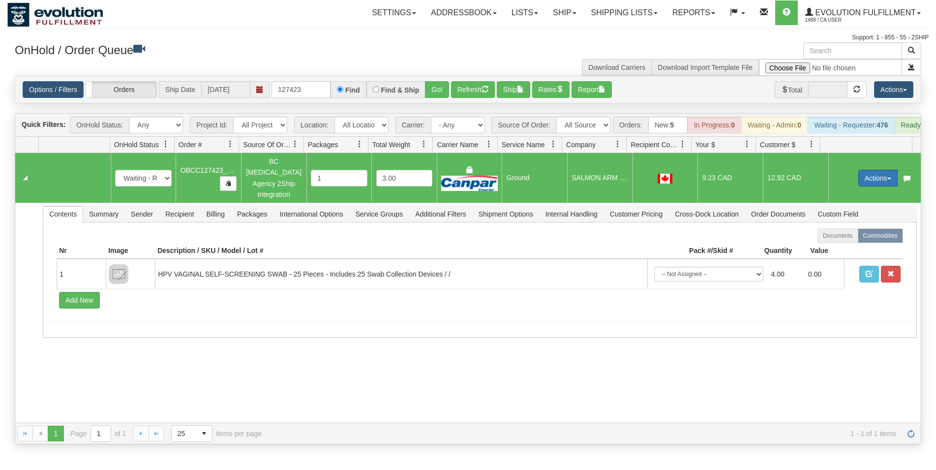
click at [869, 175] on button "Actions" at bounding box center [877, 178] width 39 height 17
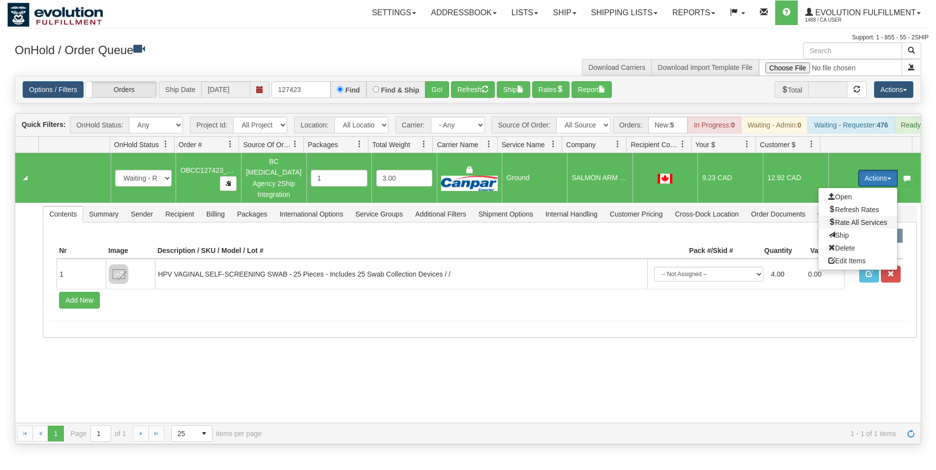
click at [858, 223] on span "Rate All Services" at bounding box center [857, 222] width 59 height 8
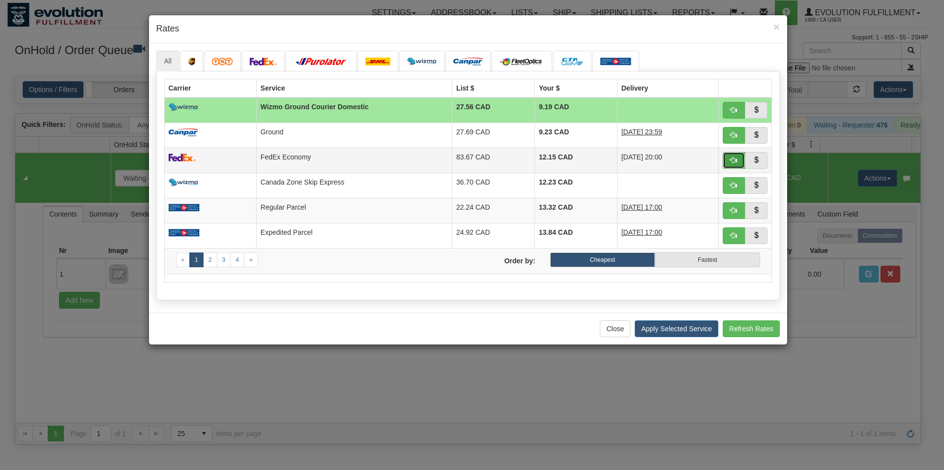
click at [729, 161] on button "button" at bounding box center [734, 160] width 23 height 17
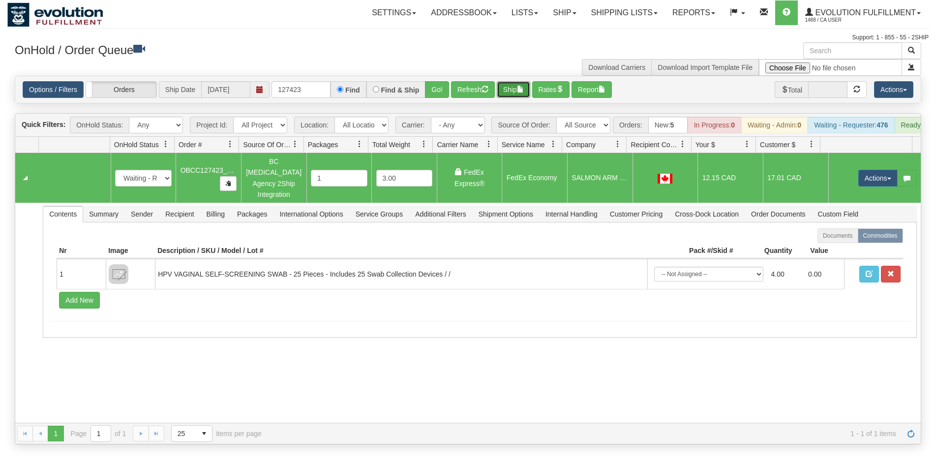
click at [514, 90] on button "Ship" at bounding box center [513, 89] width 33 height 17
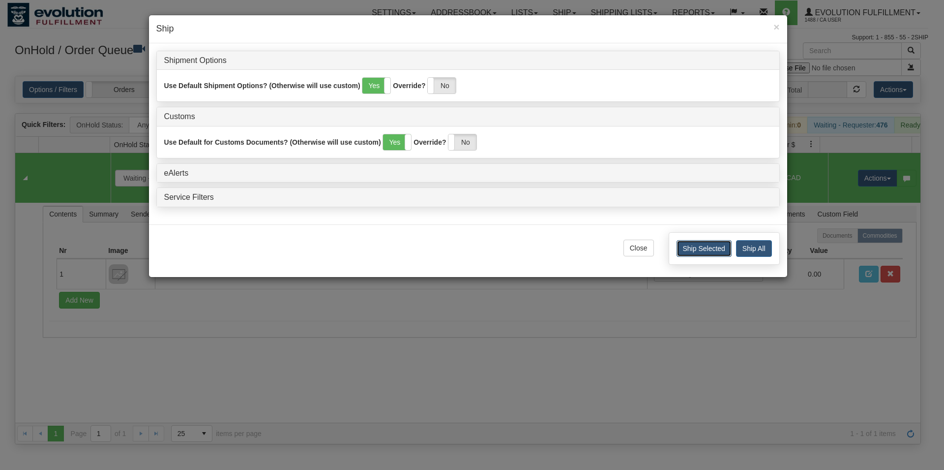
click at [682, 249] on button "Ship Selected" at bounding box center [704, 248] width 55 height 17
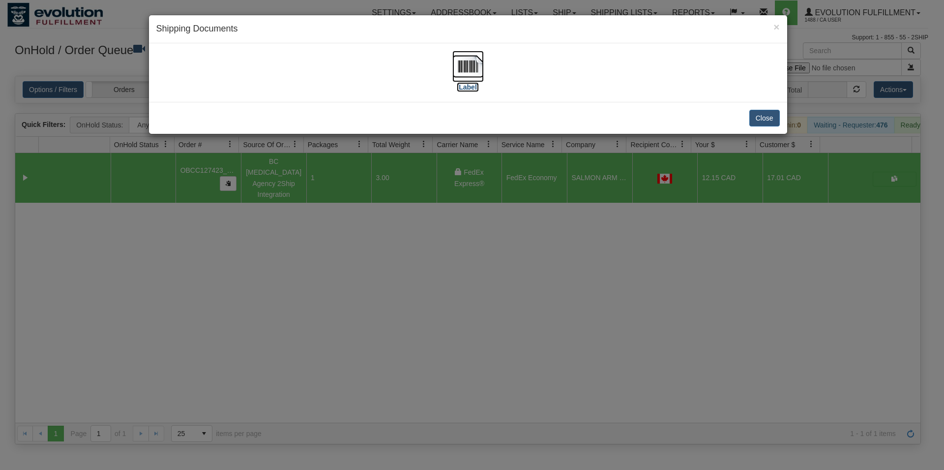
click at [479, 72] on img at bounding box center [468, 66] width 31 height 31
drag, startPoint x: 765, startPoint y: 120, endPoint x: 410, endPoint y: 135, distance: 355.9
click at [764, 120] on button "Close" at bounding box center [765, 118] width 30 height 17
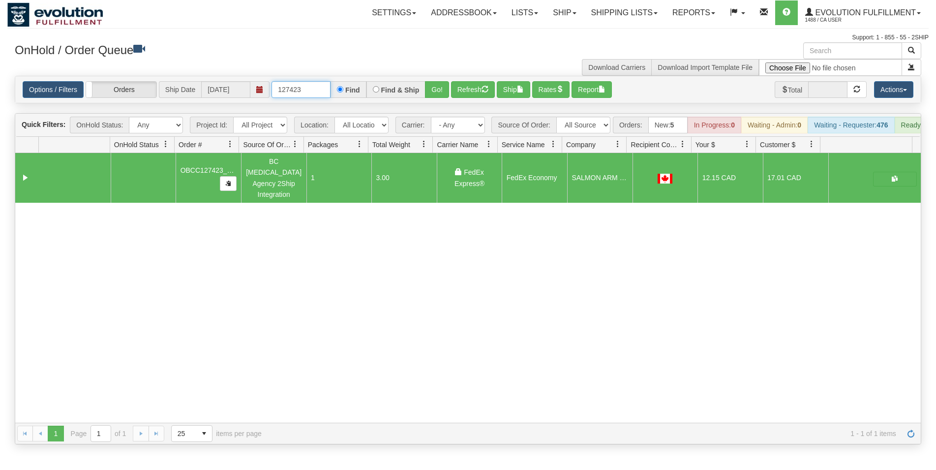
click at [313, 87] on input "127423" at bounding box center [301, 89] width 59 height 17
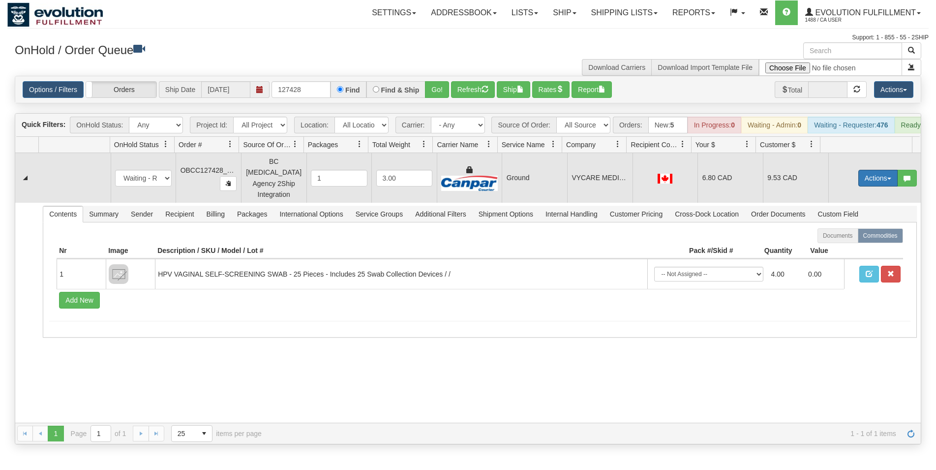
click at [865, 181] on button "Actions" at bounding box center [877, 178] width 39 height 17
click at [852, 221] on link "Rate All Services" at bounding box center [857, 222] width 79 height 13
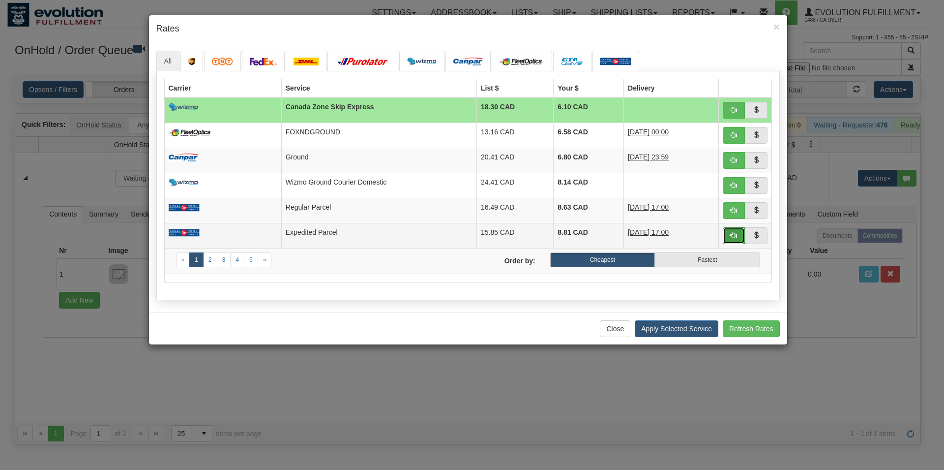
click at [725, 241] on button "button" at bounding box center [734, 235] width 23 height 17
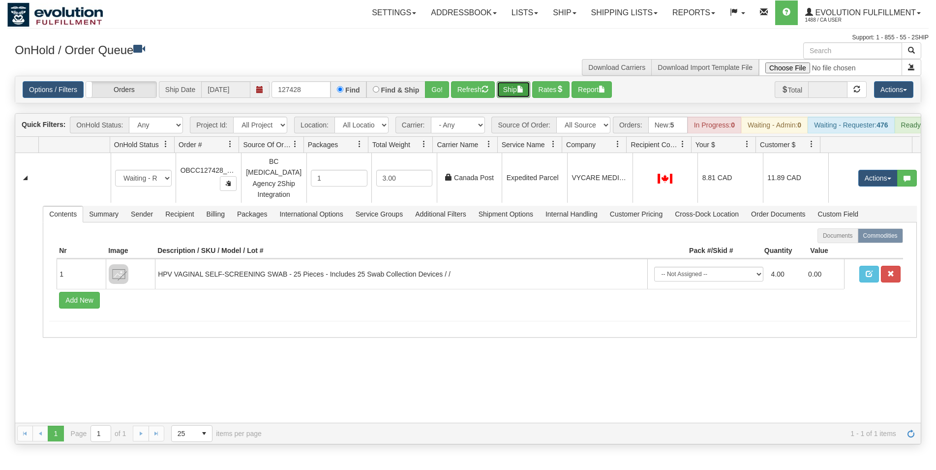
click at [516, 83] on button "Ship" at bounding box center [513, 89] width 33 height 17
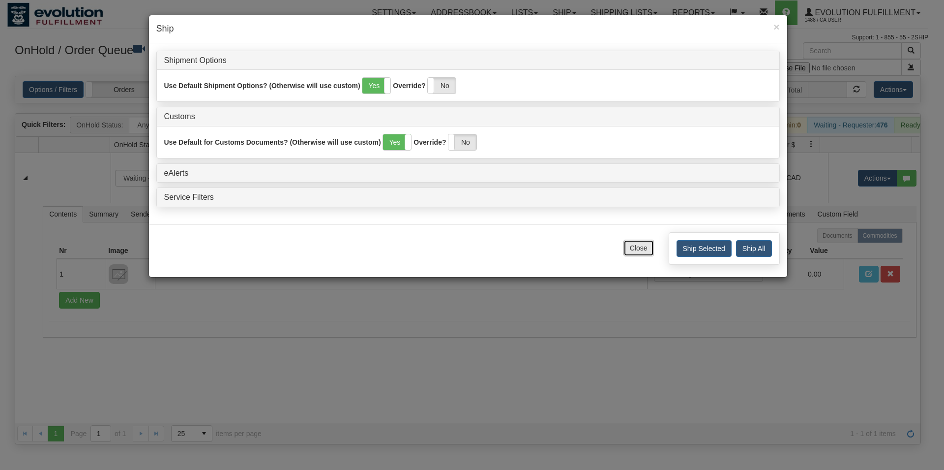
click at [635, 247] on button "Close" at bounding box center [639, 248] width 30 height 17
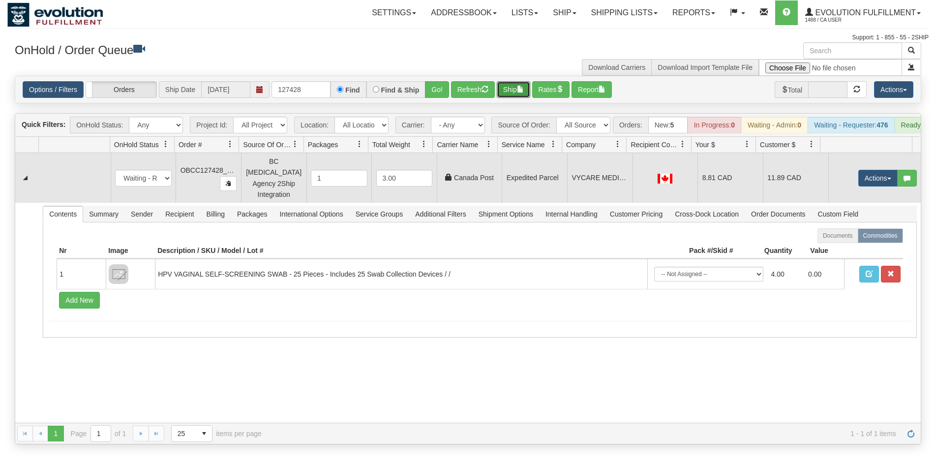
drag, startPoint x: 591, startPoint y: 193, endPoint x: 556, endPoint y: 136, distance: 66.6
click at [591, 192] on td "VYCARE MEDICAL CLINIC" at bounding box center [599, 178] width 65 height 50
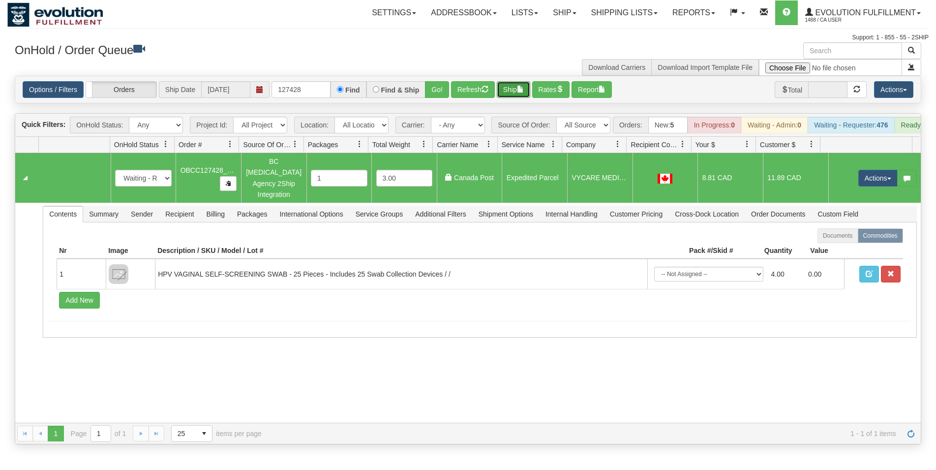
click at [519, 90] on button "Ship" at bounding box center [513, 89] width 33 height 17
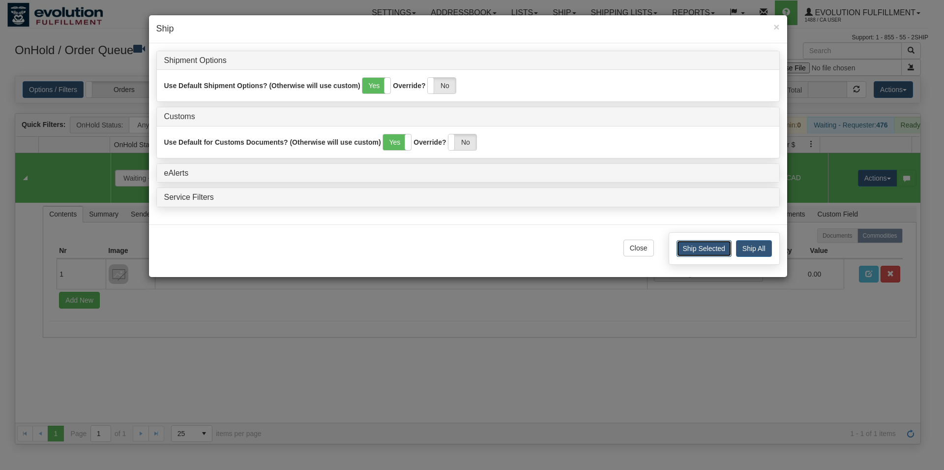
click at [693, 245] on button "Ship Selected" at bounding box center [704, 248] width 55 height 17
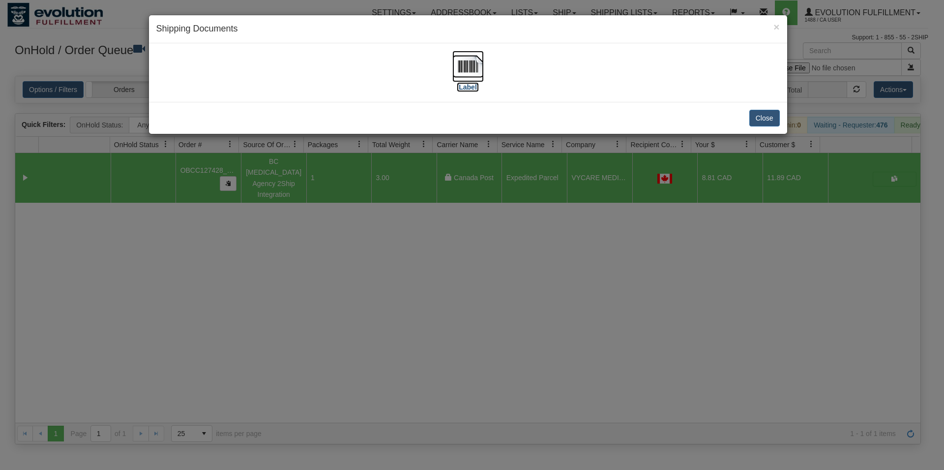
click at [463, 59] on img at bounding box center [468, 66] width 31 height 31
click at [767, 124] on button "Close" at bounding box center [765, 118] width 30 height 17
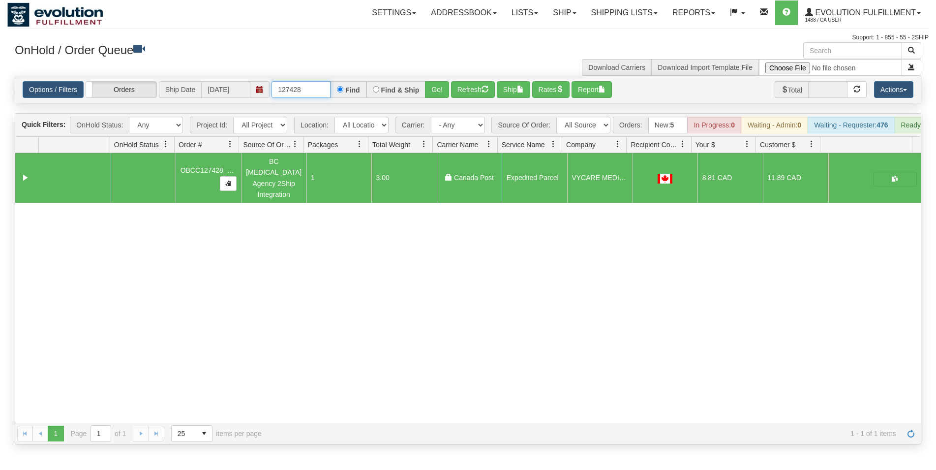
drag, startPoint x: 295, startPoint y: 90, endPoint x: 239, endPoint y: 86, distance: 55.7
click at [272, 86] on input "127428" at bounding box center [301, 89] width 59 height 17
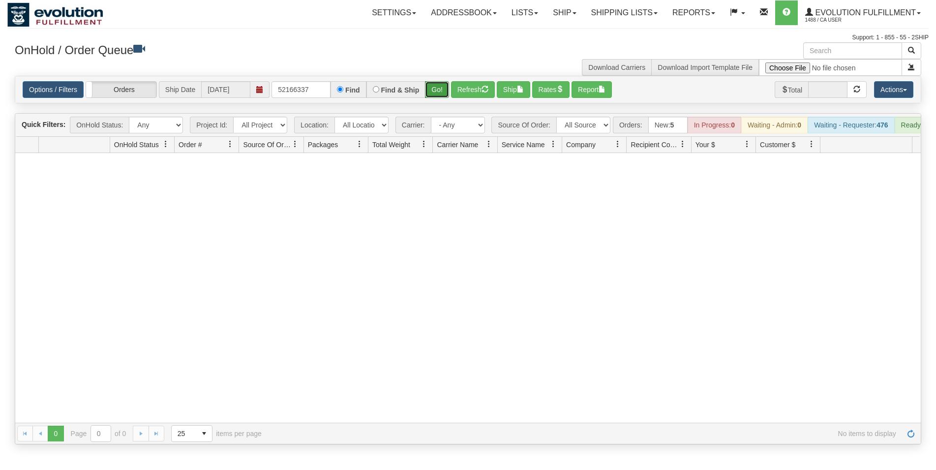
click at [432, 92] on button "Go!" at bounding box center [437, 89] width 24 height 17
drag, startPoint x: 310, startPoint y: 91, endPoint x: 200, endPoint y: 91, distance: 110.7
click at [272, 91] on input "52166337" at bounding box center [301, 89] width 59 height 17
type input "66337"
click at [536, 18] on link "Lists" at bounding box center [524, 12] width 41 height 25
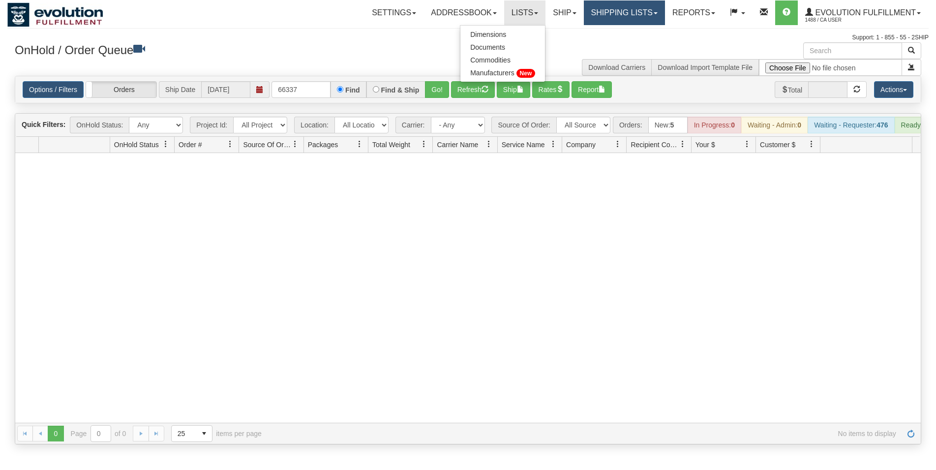
click at [598, 13] on link "Shipping lists" at bounding box center [624, 12] width 81 height 25
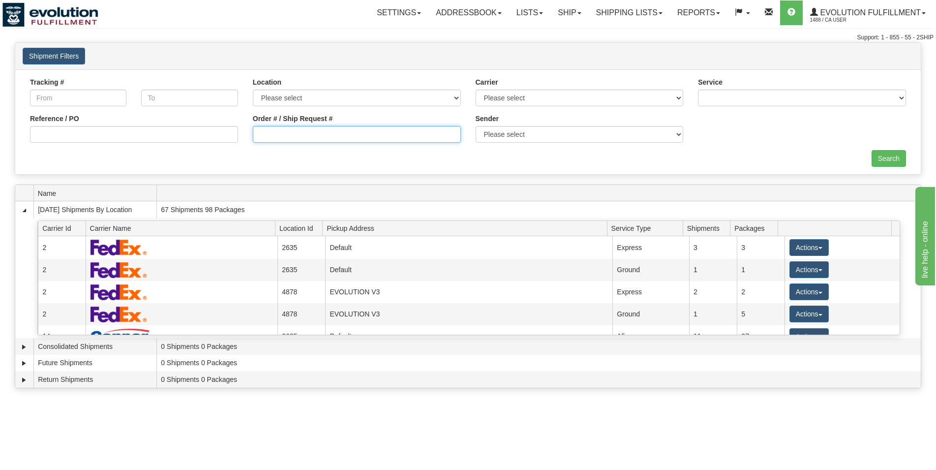
click at [286, 140] on input "Order # / Ship Request #" at bounding box center [357, 134] width 208 height 17
type input "7306"
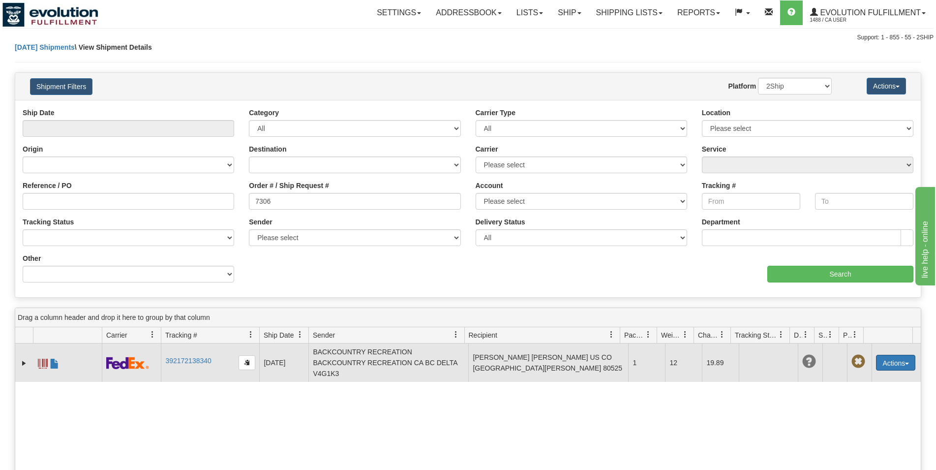
click at [883, 368] on button "Actions" at bounding box center [895, 363] width 39 height 16
click at [854, 385] on link "Edit" at bounding box center [864, 380] width 102 height 13
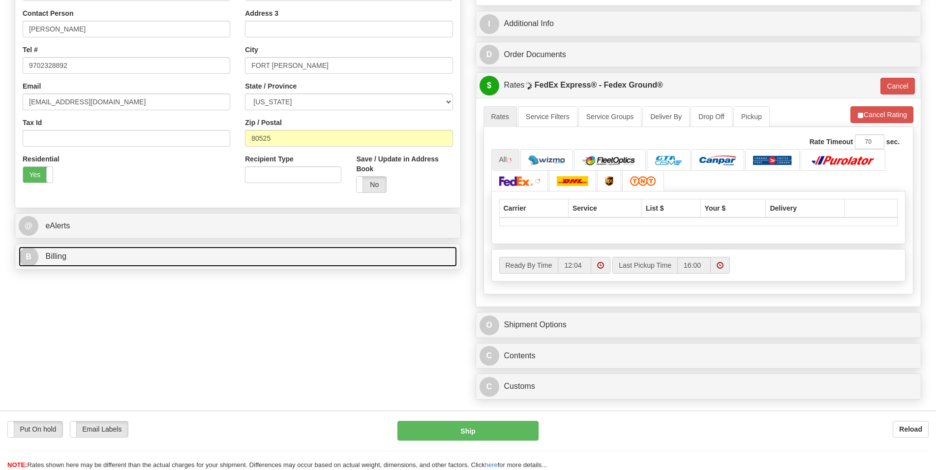
scroll to position [229, 0]
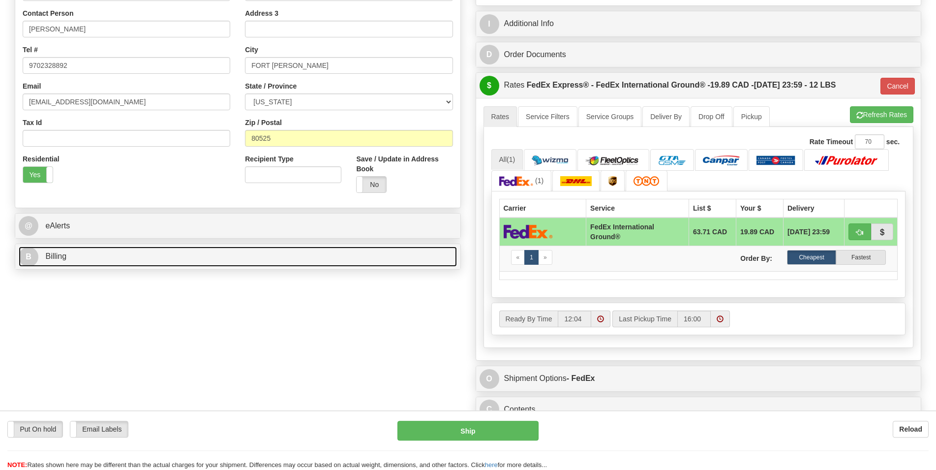
click at [102, 265] on link "B Billing" at bounding box center [238, 256] width 438 height 20
